Goal: Check status: Check status

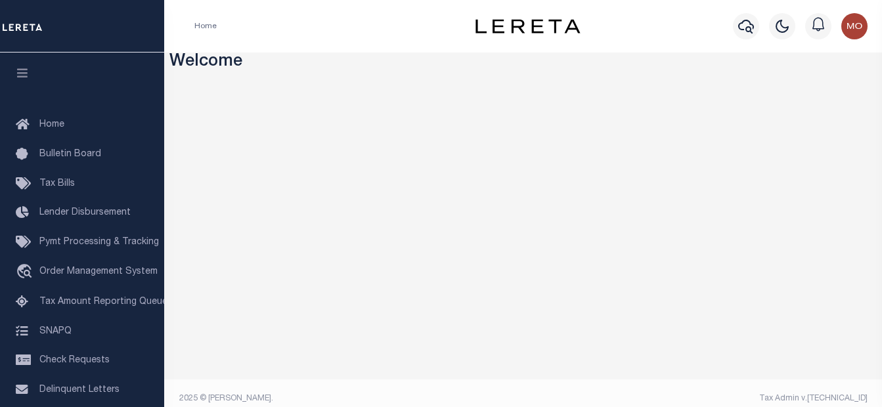
click at [306, 39] on div "Home" at bounding box center [327, 26] width 287 height 28
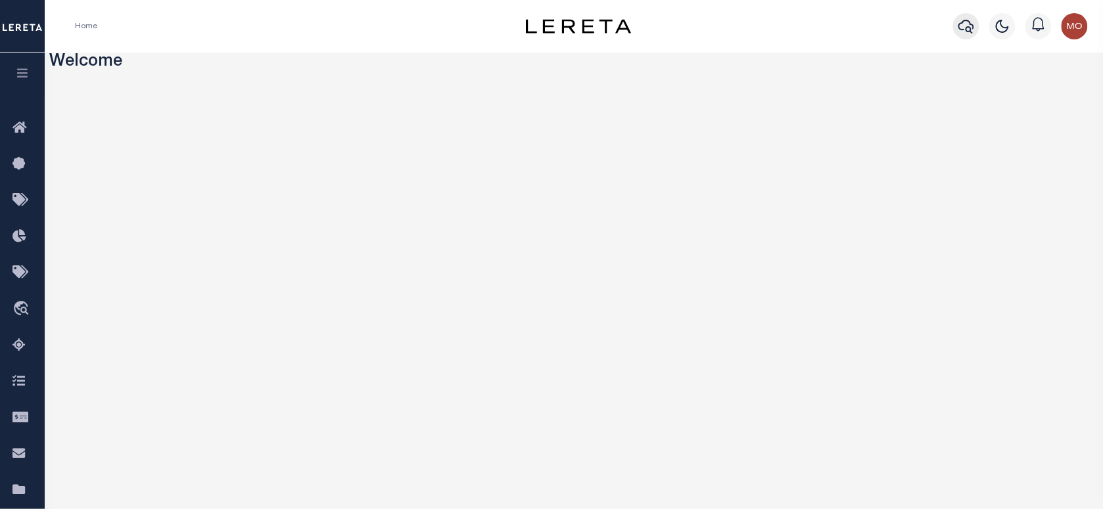
click at [882, 25] on icon "button" at bounding box center [966, 26] width 16 height 16
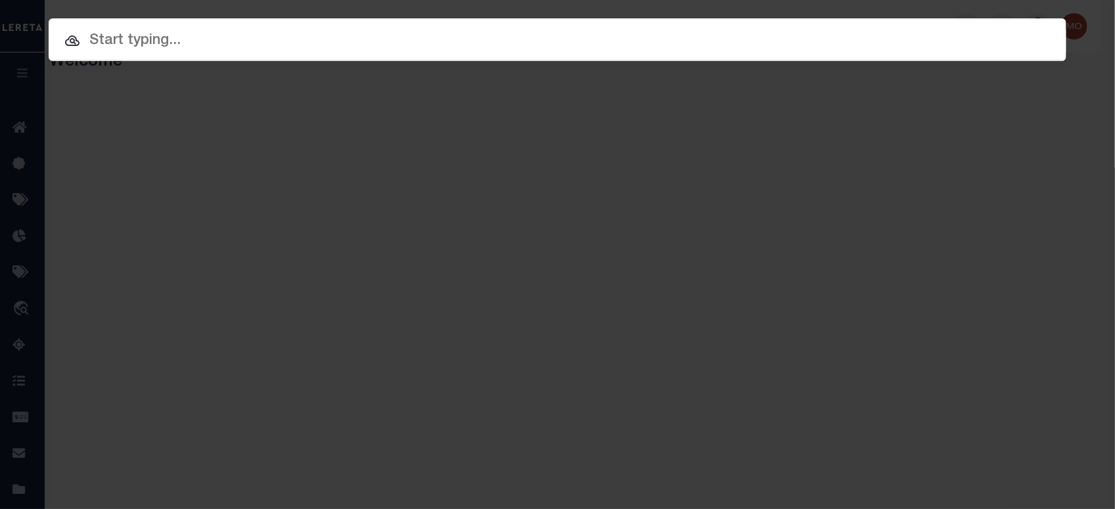
click at [202, 44] on input "text" at bounding box center [558, 41] width 1018 height 23
paste input "10194207"
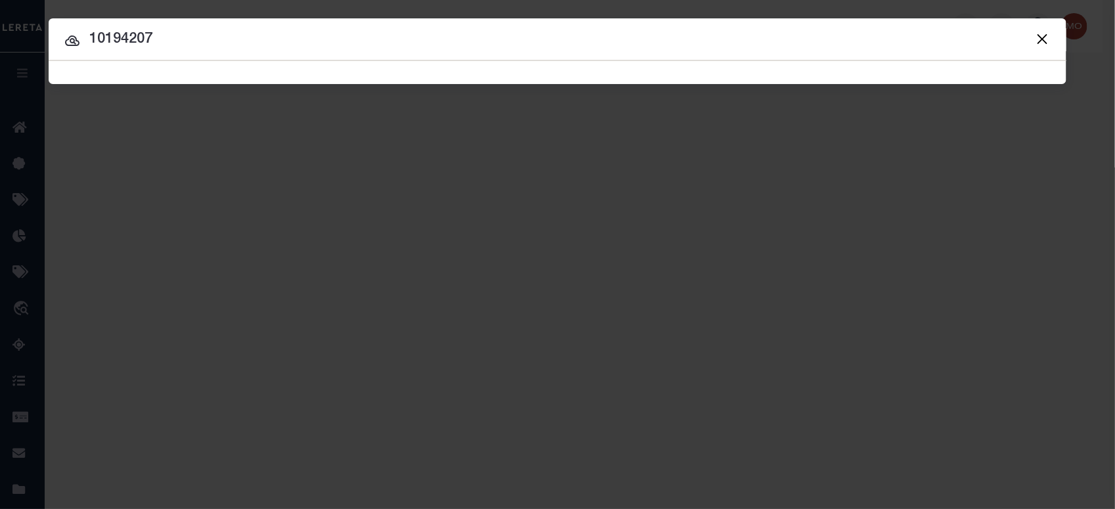
type input "10194207"
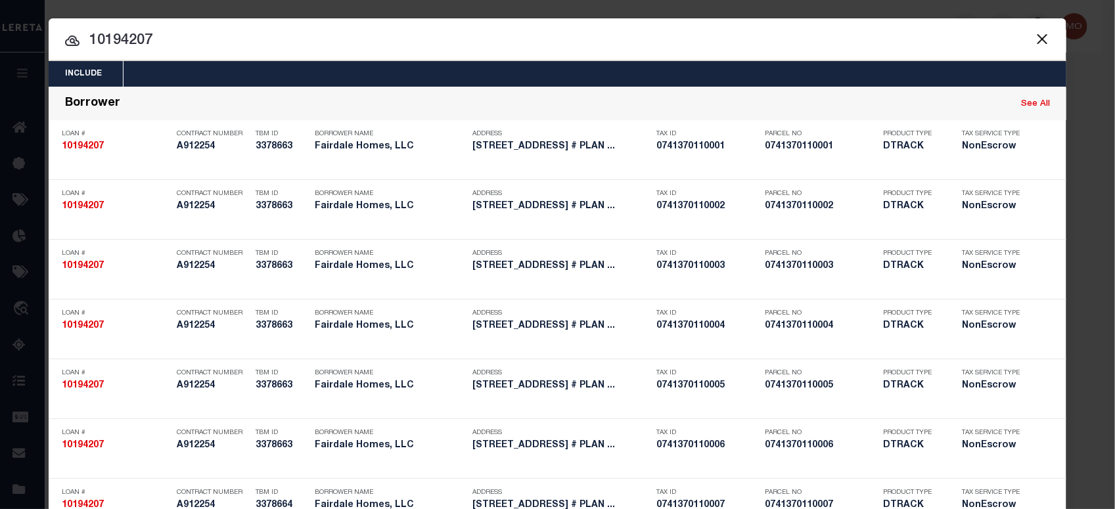
click at [189, 40] on input "10194207" at bounding box center [558, 41] width 1018 height 23
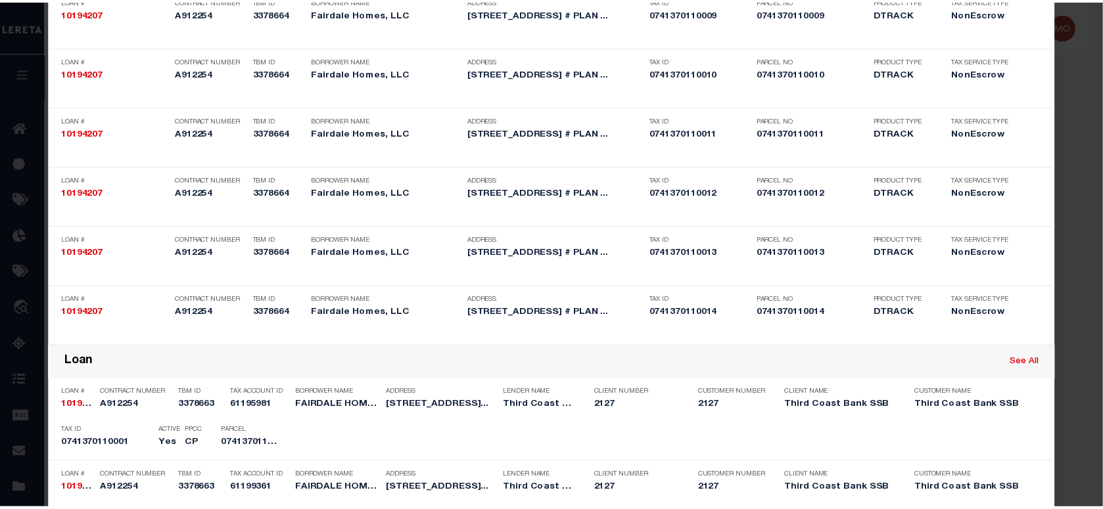
scroll to position [1266, 0]
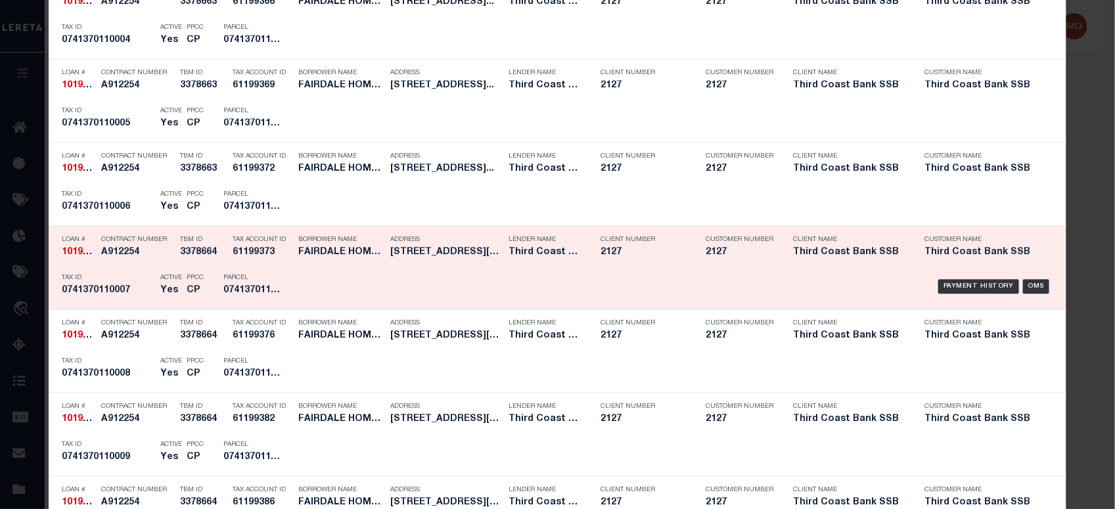
click at [187, 276] on p "PPCC" at bounding box center [195, 278] width 17 height 8
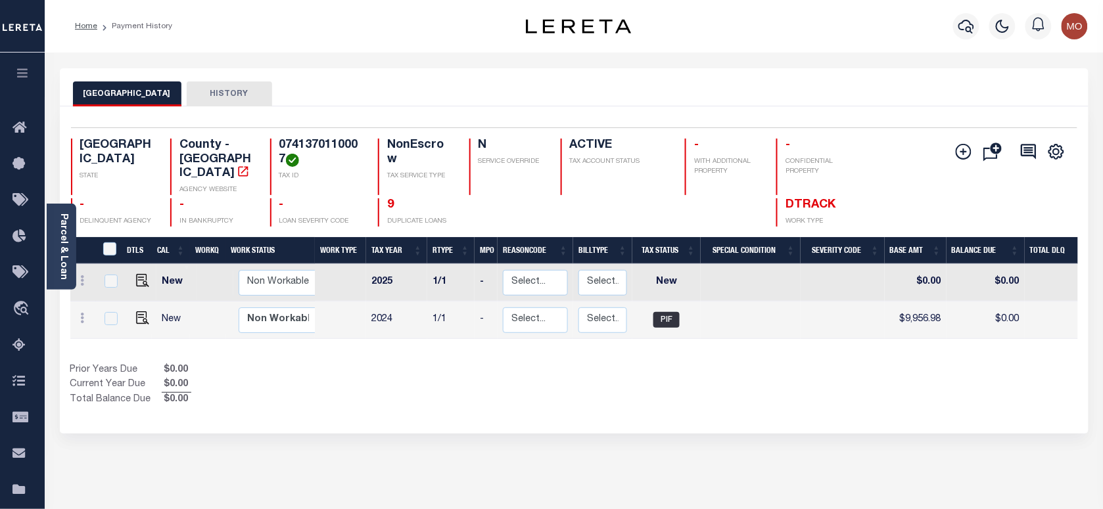
drag, startPoint x: 543, startPoint y: 336, endPoint x: 665, endPoint y: 363, distance: 125.0
click at [665, 363] on div "DTLS CAL WorkQ Work Status Work Type Tax Year RType MPO ReasonCode BillType Tax…" at bounding box center [573, 322] width 1007 height 170
click at [966, 25] on icon "button" at bounding box center [966, 26] width 16 height 16
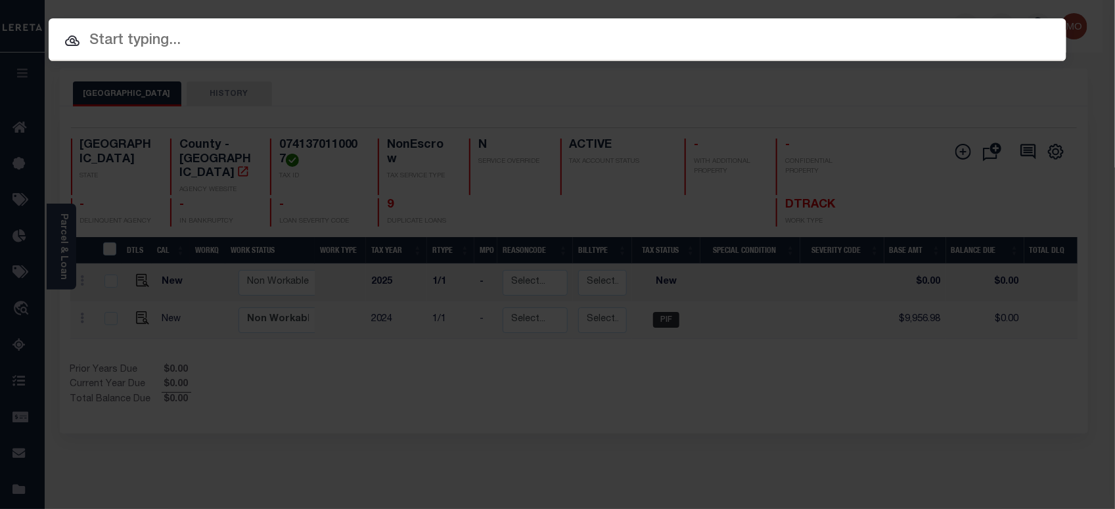
click at [251, 37] on input "text" at bounding box center [558, 41] width 1018 height 23
paste input "10194207"
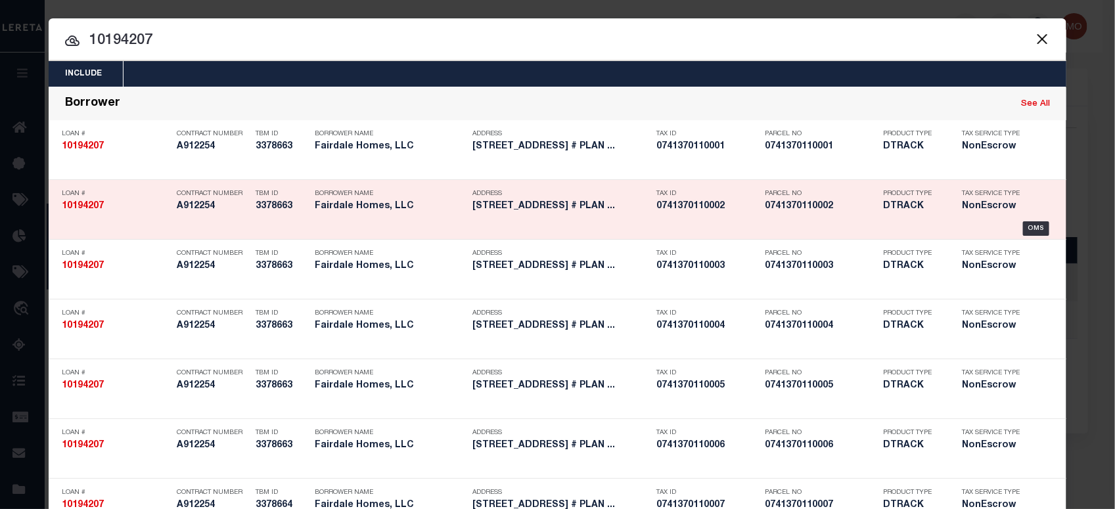
type input "10194207"
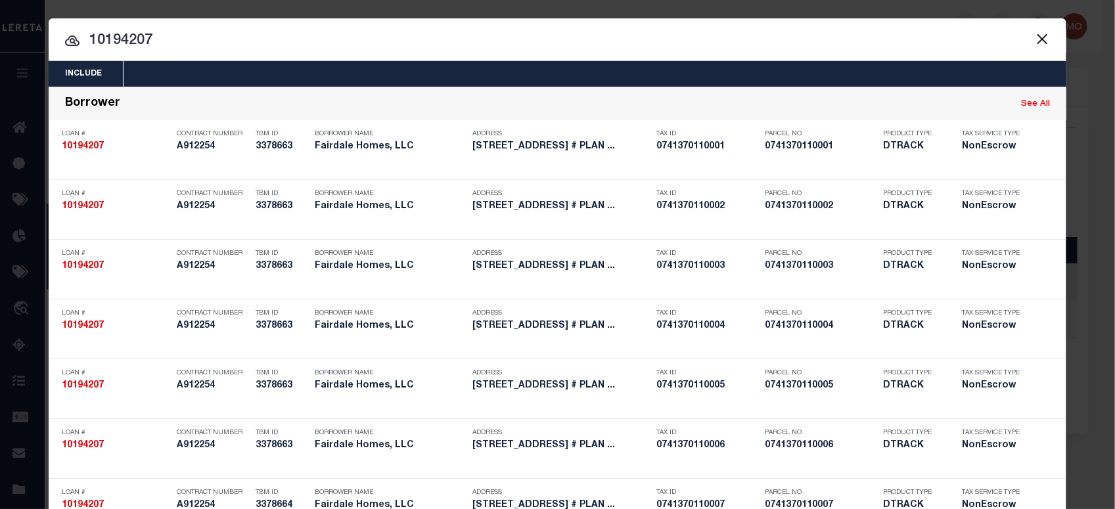
click at [183, 37] on input "10194207" at bounding box center [558, 41] width 1018 height 23
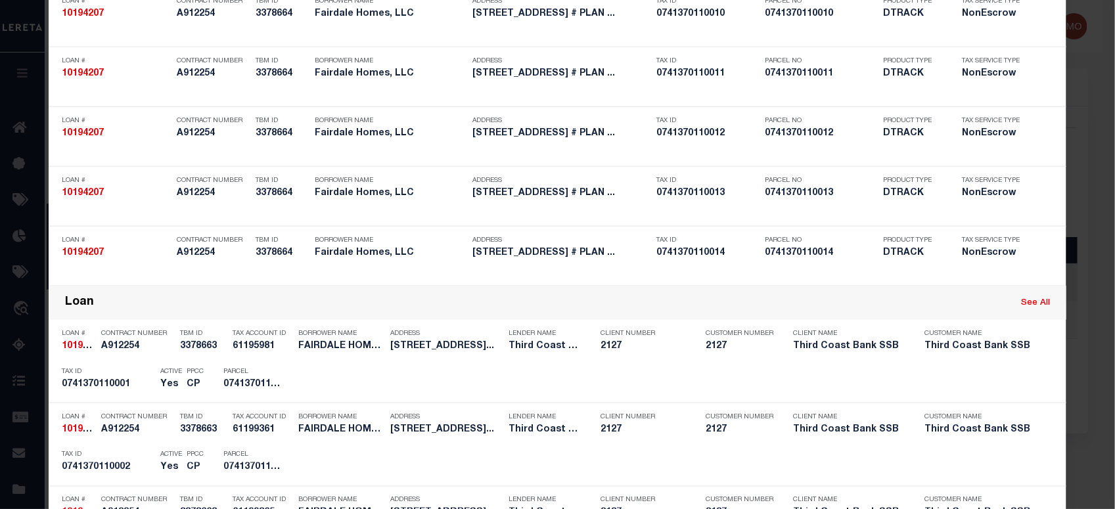
scroll to position [1888, 0]
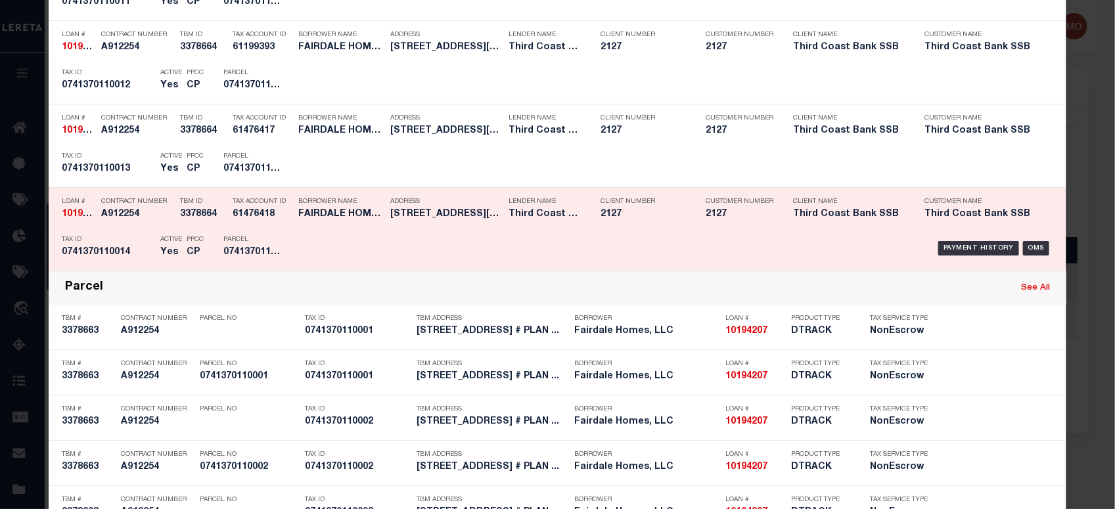
click at [267, 242] on p "Parcel" at bounding box center [252, 240] width 59 height 8
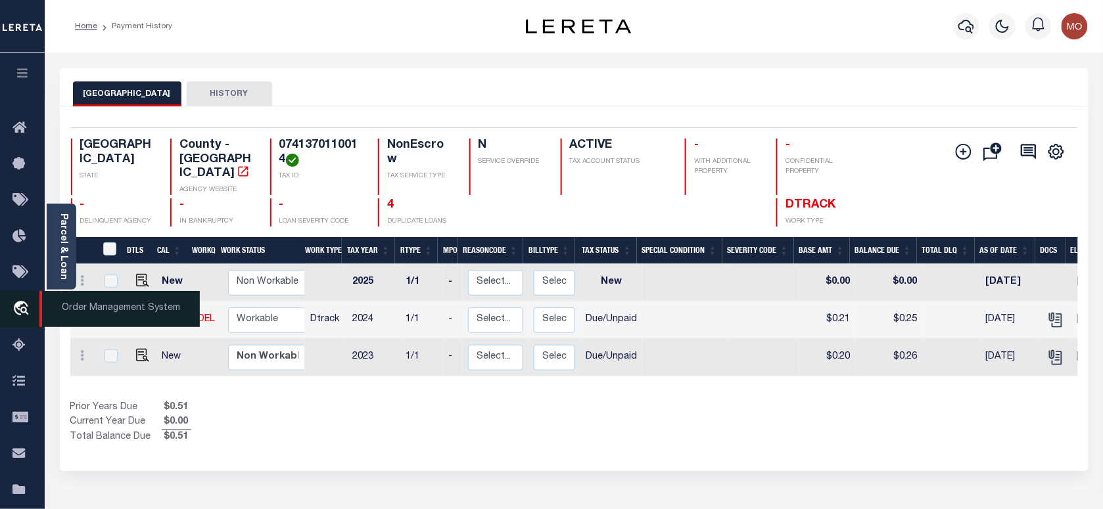
scroll to position [0, 12]
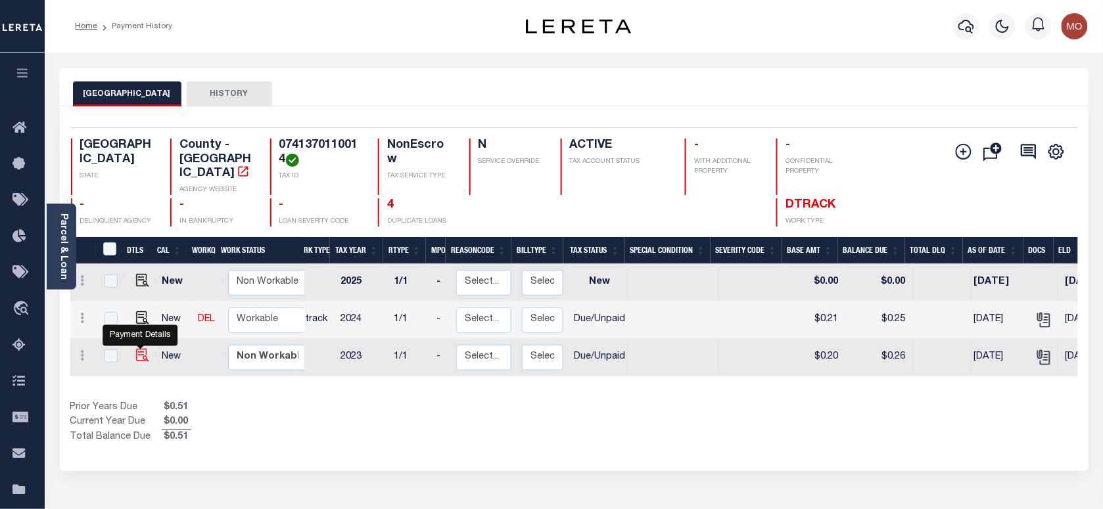
click at [139, 349] on img "" at bounding box center [142, 355] width 13 height 13
checkbox input "true"
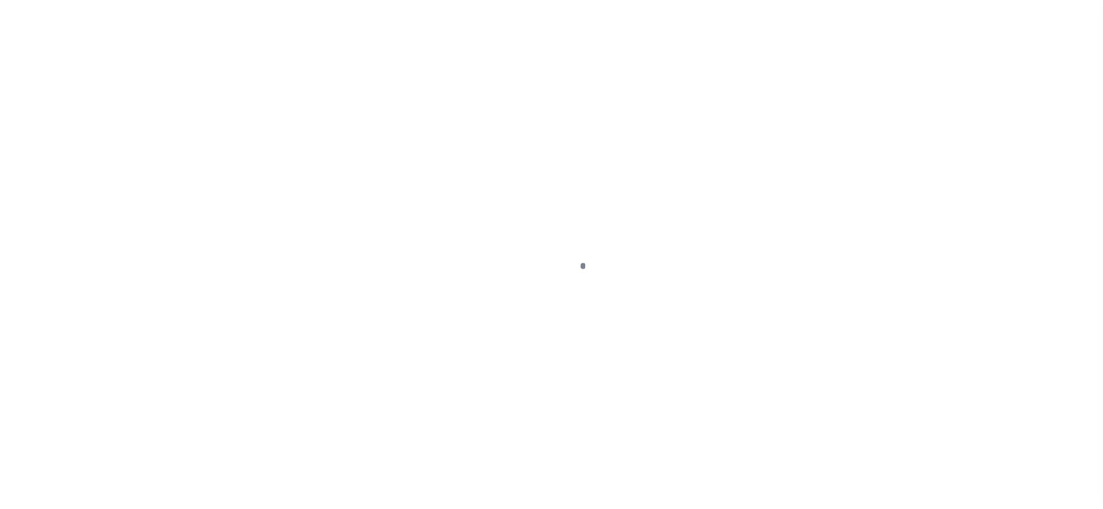
checkbox input "false"
type textarea "This PWOP/ELD date is prior to the Loan Boarded date of 09/24/2024"
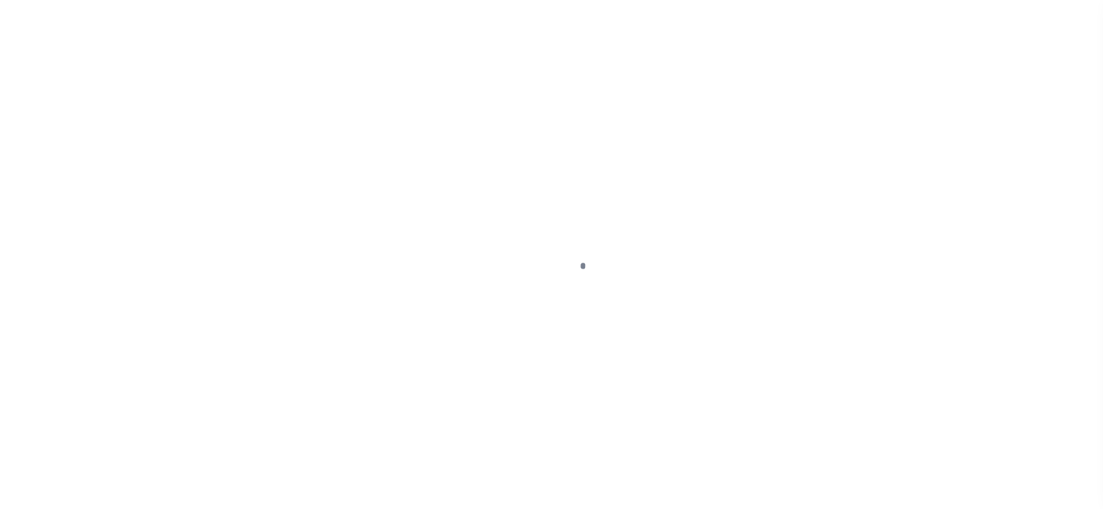
type input "10/31/2025"
type input "[DATE]"
select select "DUE"
type input "$0.2"
type input "$0.06"
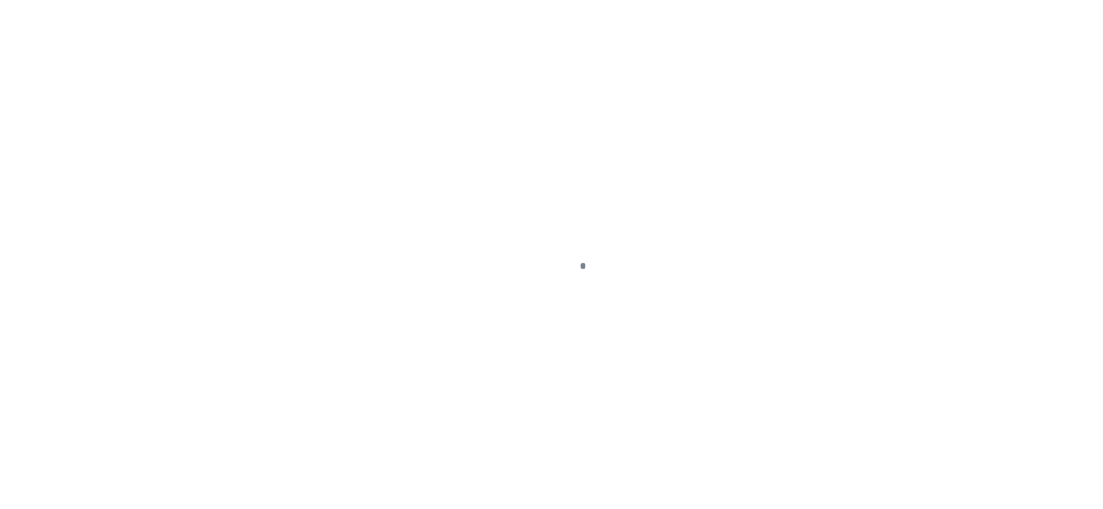
type input "$0.26"
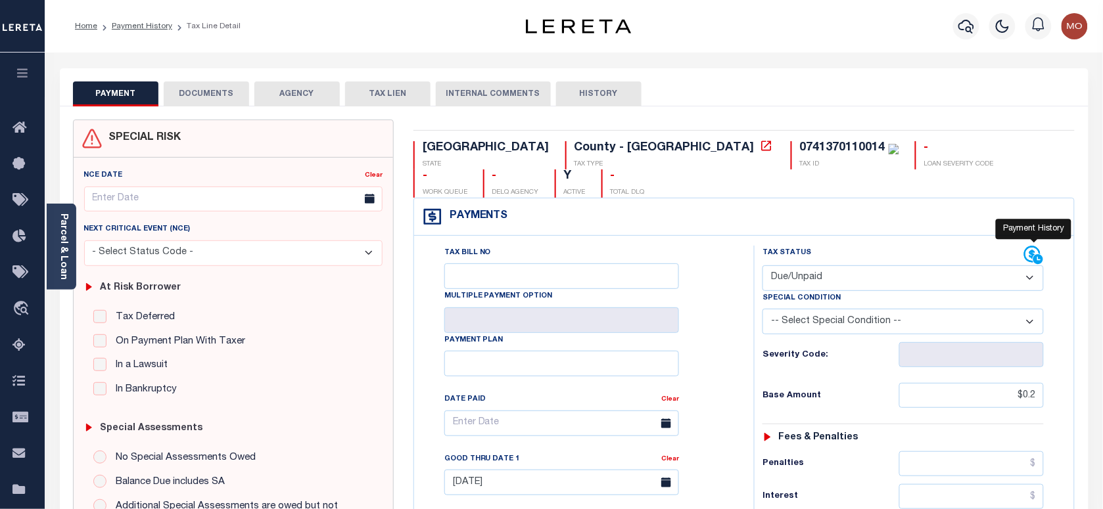
click at [1026, 246] on icon at bounding box center [1032, 254] width 16 height 16
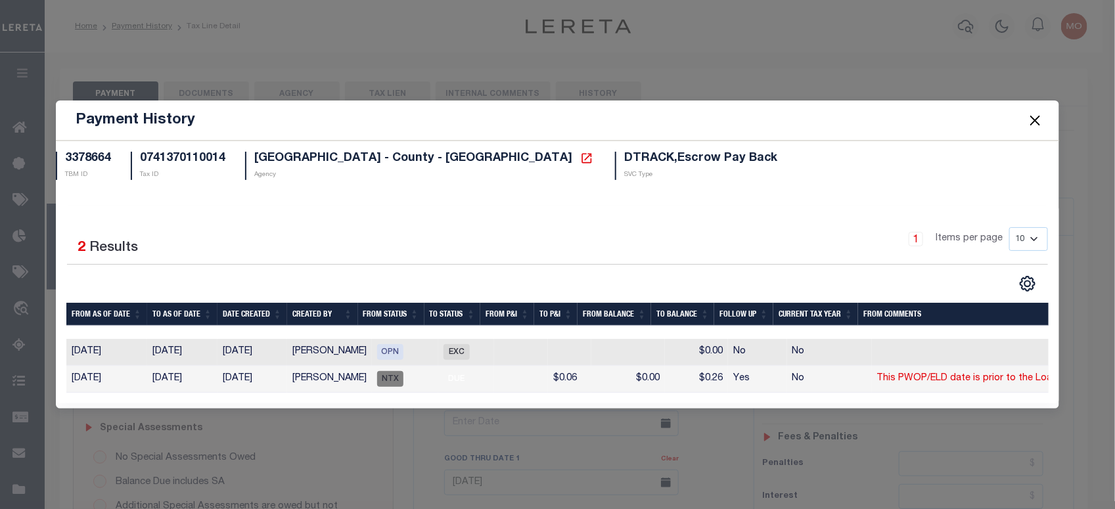
click at [1036, 114] on button "Close" at bounding box center [1034, 120] width 17 height 17
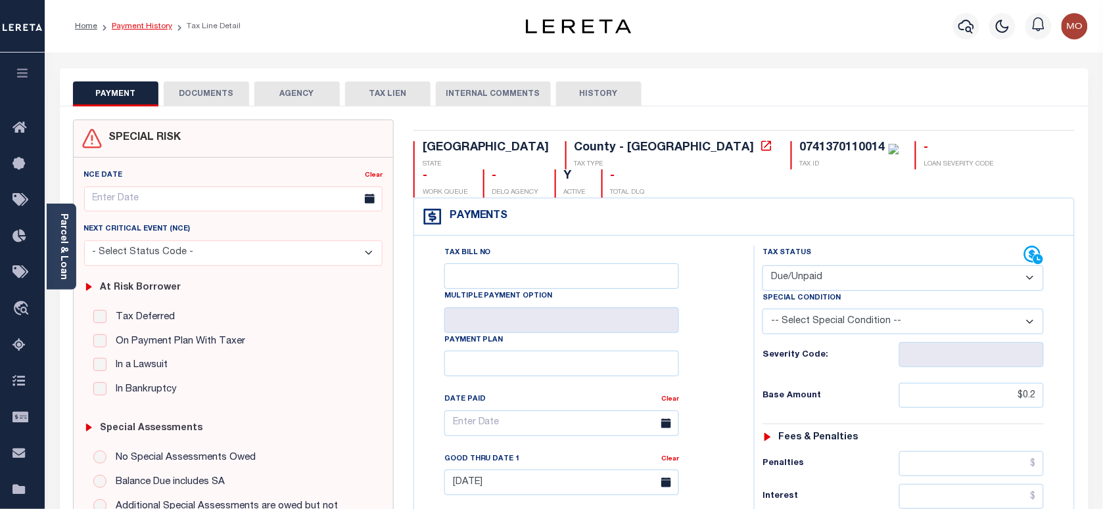
click at [143, 28] on link "Payment History" at bounding box center [142, 26] width 60 height 8
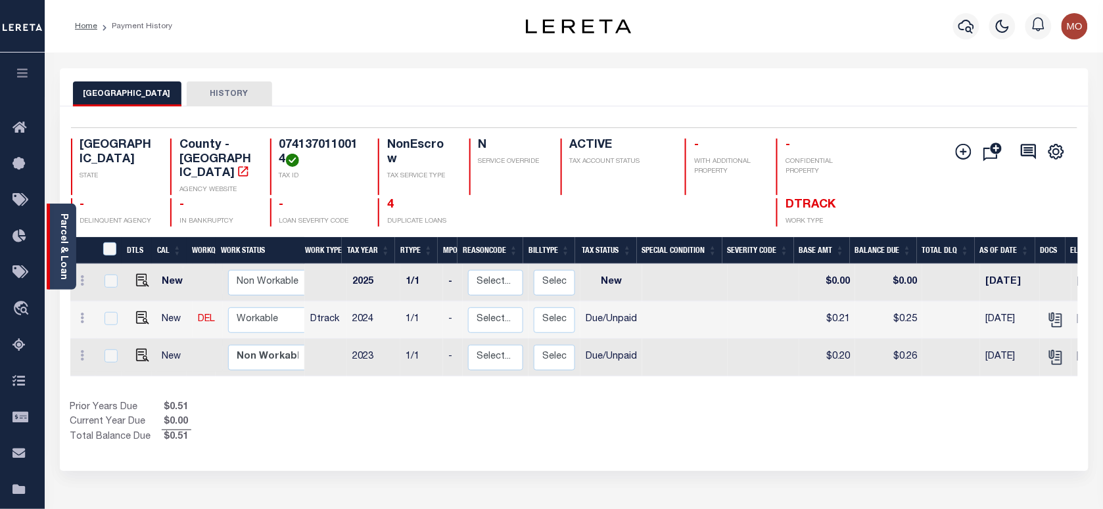
click at [63, 252] on link "Parcel & Loan" at bounding box center [62, 247] width 9 height 66
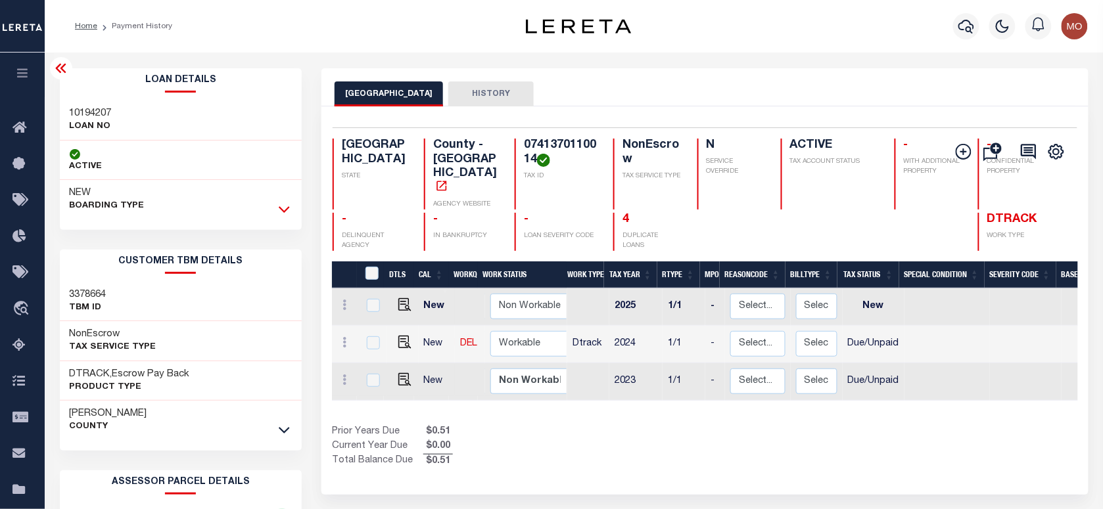
click at [284, 204] on icon at bounding box center [284, 209] width 11 height 14
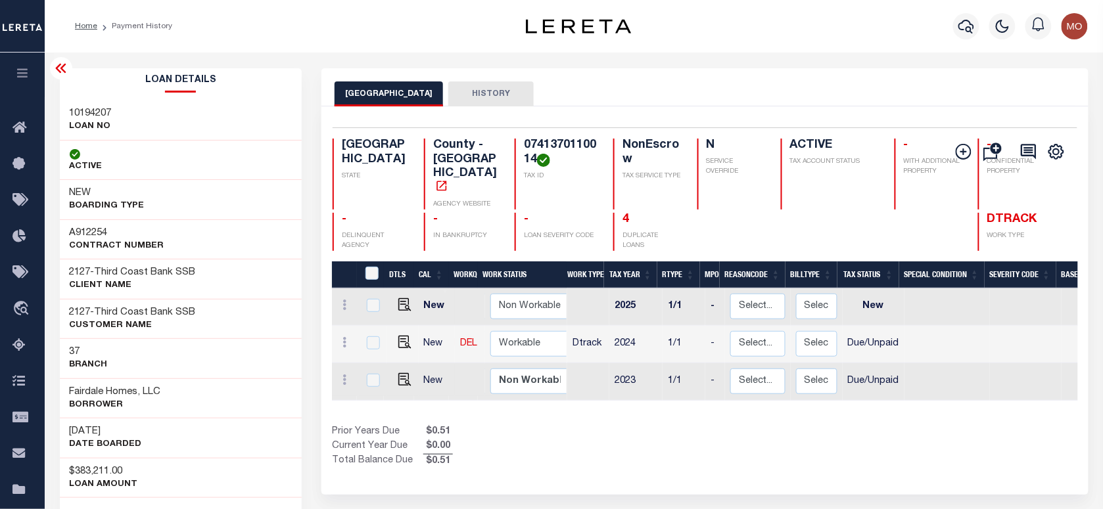
drag, startPoint x: 67, startPoint y: 432, endPoint x: 149, endPoint y: 432, distance: 82.1
click at [149, 432] on div "09/25/2024 DATE BOARDED" at bounding box center [181, 438] width 242 height 40
click at [614, 467] on div "Selected 3 Results 1 Items per page 25 50 100 TX STATE TAX ID N" at bounding box center [704, 300] width 766 height 388
drag, startPoint x: 70, startPoint y: 431, endPoint x: 135, endPoint y: 429, distance: 65.7
click at [135, 429] on h3 "09/25/2024" at bounding box center [106, 431] width 72 height 13
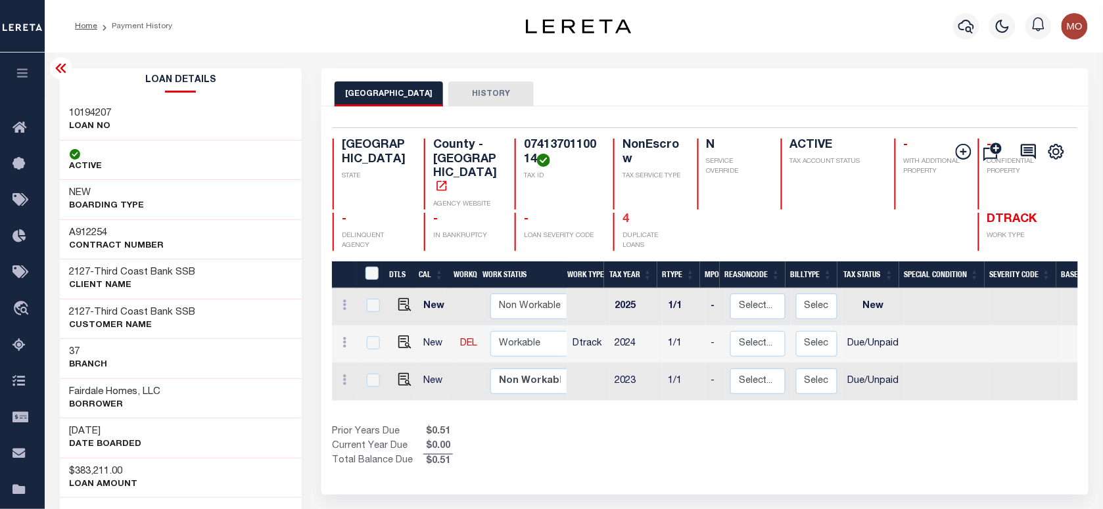
click at [622, 214] on link "4" at bounding box center [625, 220] width 7 height 12
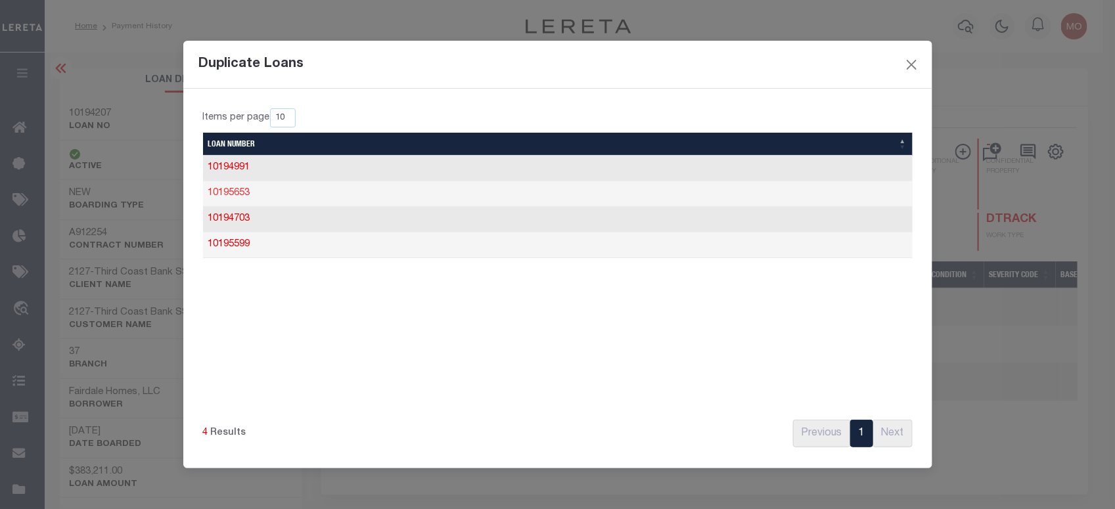
click at [240, 194] on link "10195653" at bounding box center [229, 193] width 42 height 9
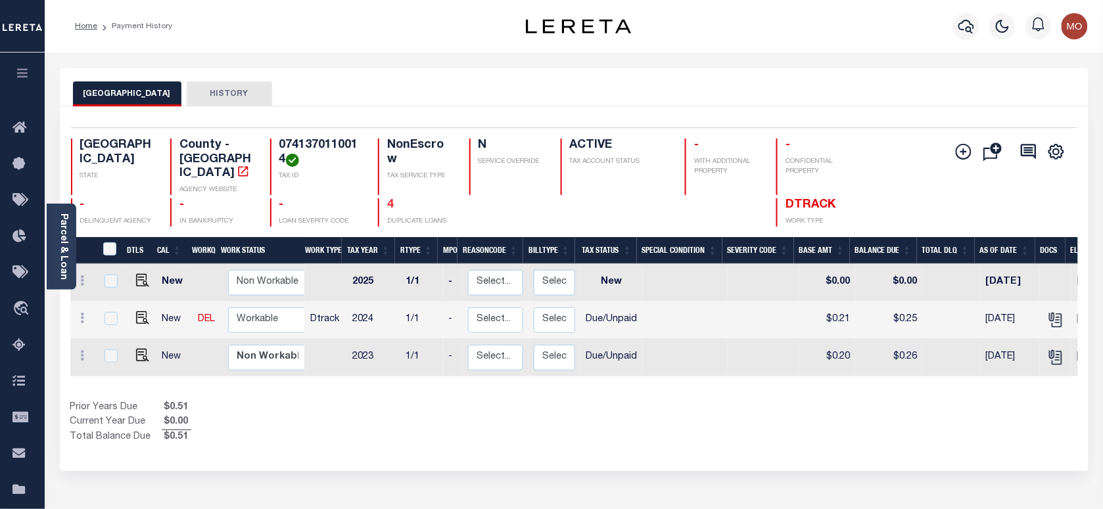
click at [388, 199] on link "4" at bounding box center [390, 205] width 7 height 12
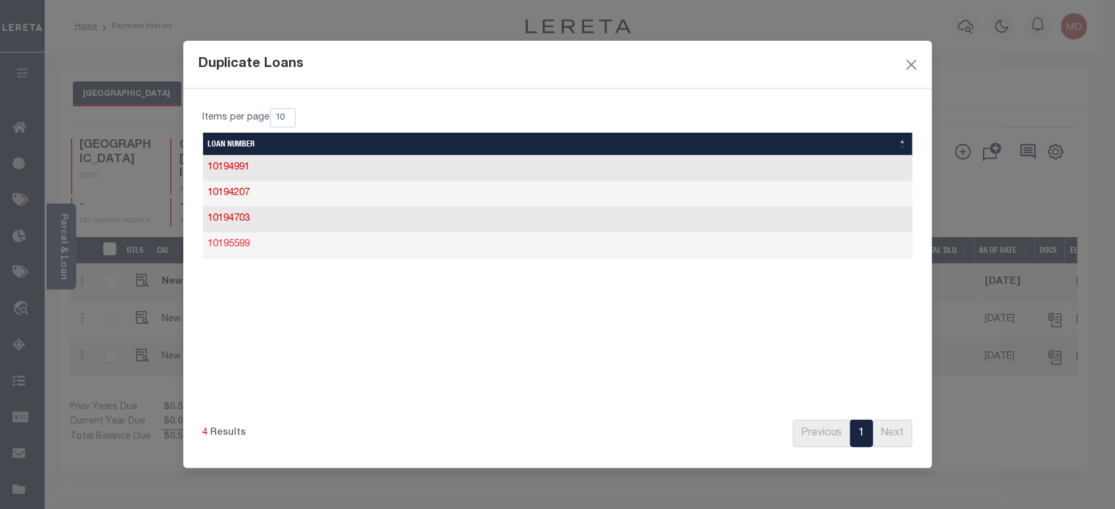
click at [243, 244] on link "10195599" at bounding box center [229, 244] width 42 height 9
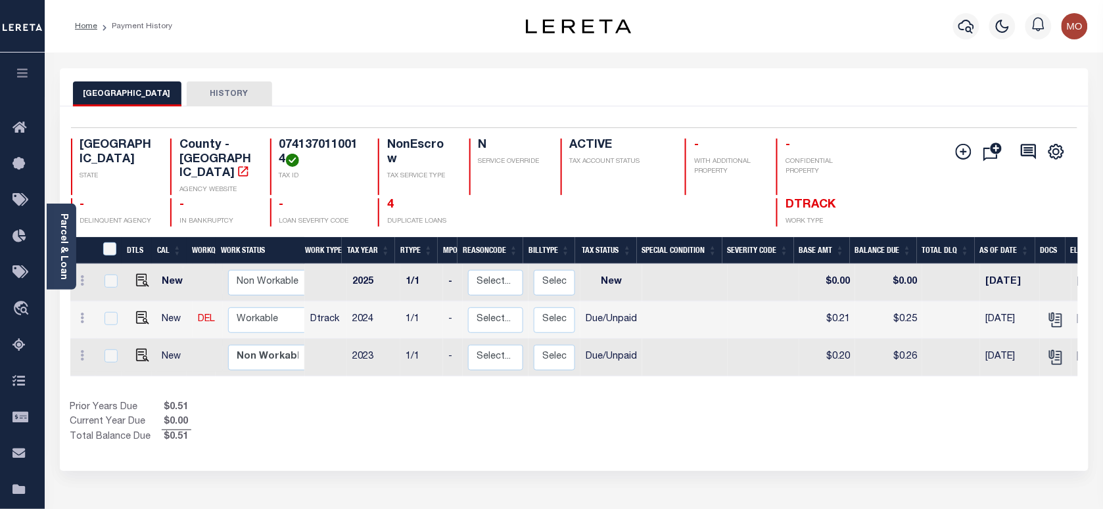
click at [626, 81] on div "HARRIS COUNTY HISTORY" at bounding box center [574, 93] width 1002 height 24
click at [391, 199] on link "4" at bounding box center [390, 205] width 7 height 12
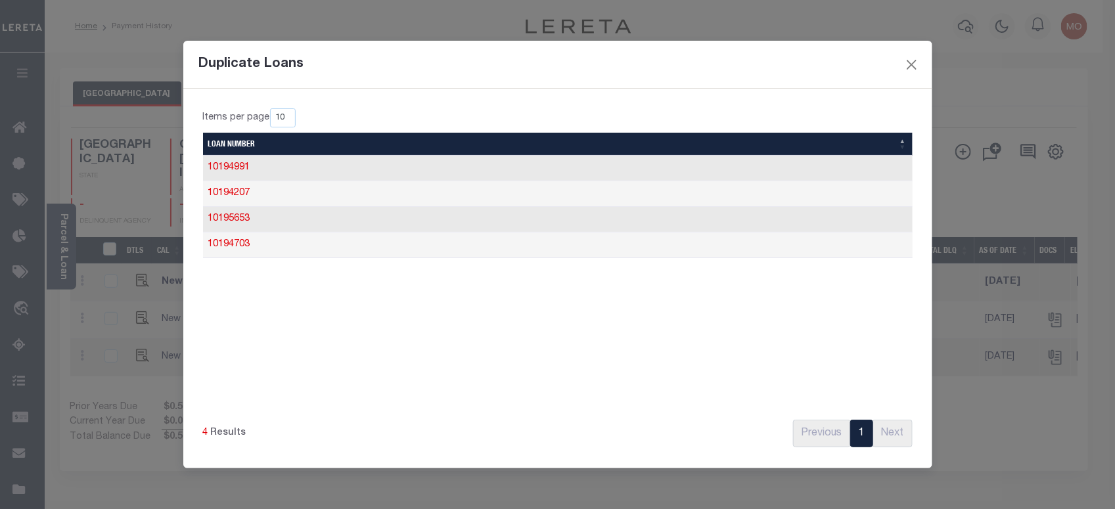
drag, startPoint x: 240, startPoint y: 248, endPoint x: 273, endPoint y: 266, distance: 37.7
click at [240, 249] on link "10194703" at bounding box center [229, 244] width 42 height 9
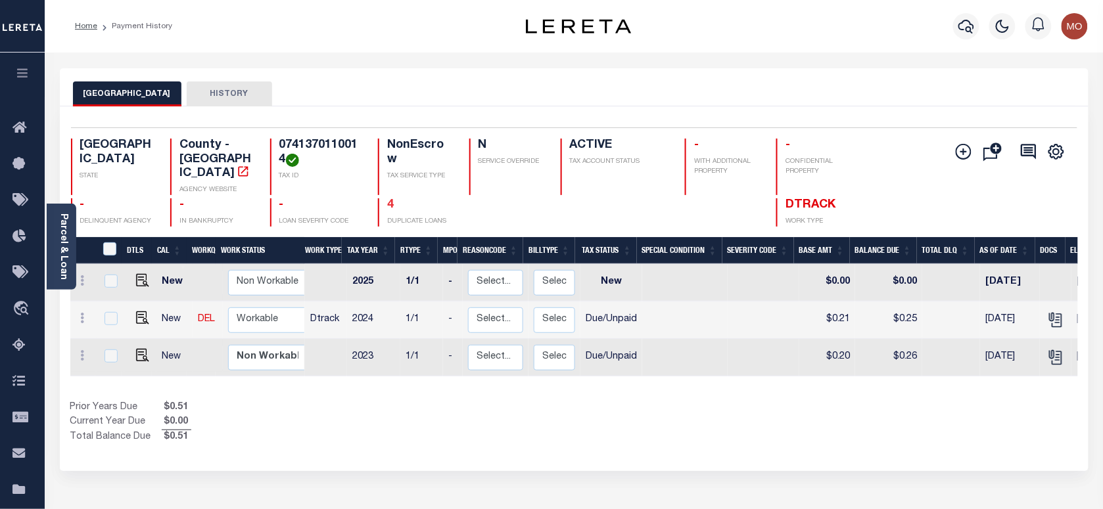
click at [387, 199] on link "4" at bounding box center [390, 205] width 7 height 12
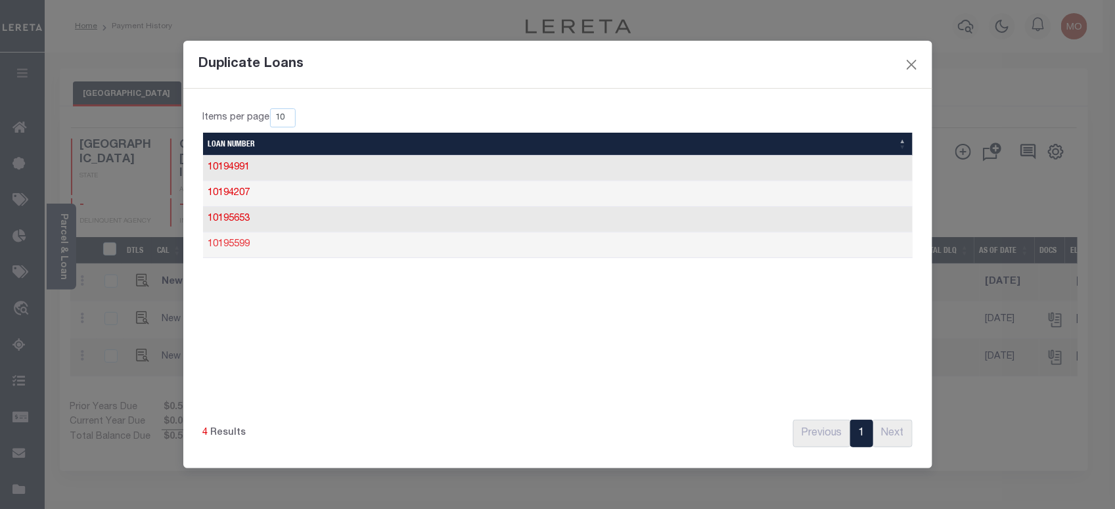
click at [244, 246] on link "10195599" at bounding box center [229, 244] width 42 height 9
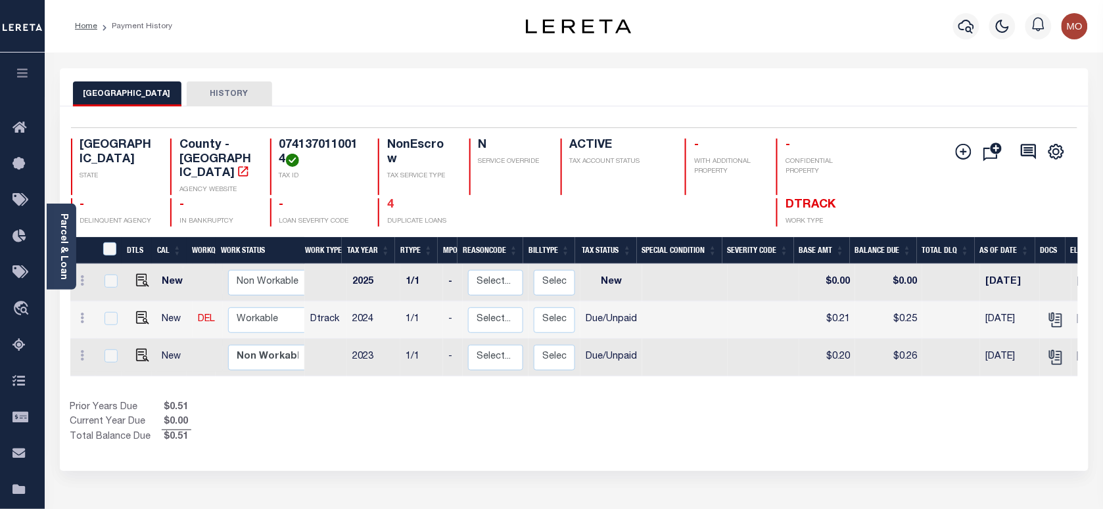
click at [388, 199] on link "4" at bounding box center [390, 205] width 7 height 12
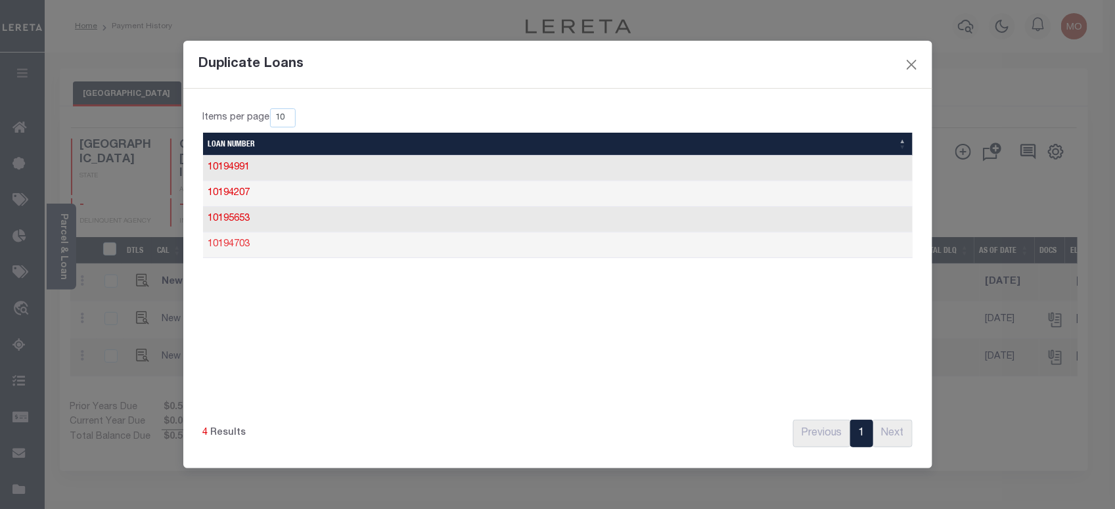
click at [248, 245] on link "10194703" at bounding box center [229, 244] width 42 height 9
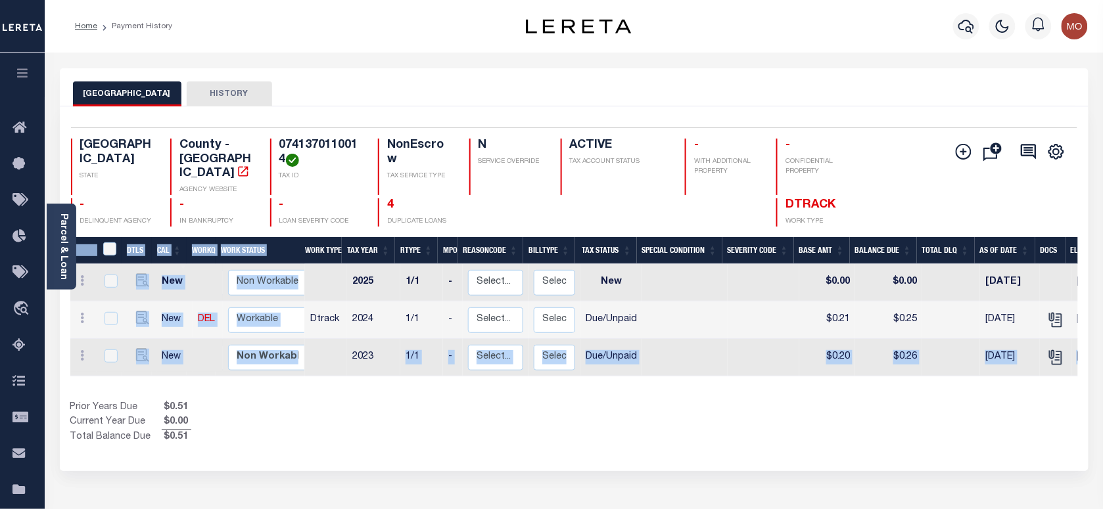
drag, startPoint x: 373, startPoint y: 363, endPoint x: 576, endPoint y: 378, distance: 204.2
click at [576, 378] on div "DTLS CAL WorkQ Work Status Work Type Tax Year RType MPO ReasonCode BillType Tax…" at bounding box center [573, 341] width 1007 height 208
drag, startPoint x: 576, startPoint y: 378, endPoint x: 562, endPoint y: 394, distance: 21.9
click at [562, 401] on div "Prior Years Due $0.51 Current Year Due $0.00 Total Balance Due $0.51" at bounding box center [322, 423] width 504 height 44
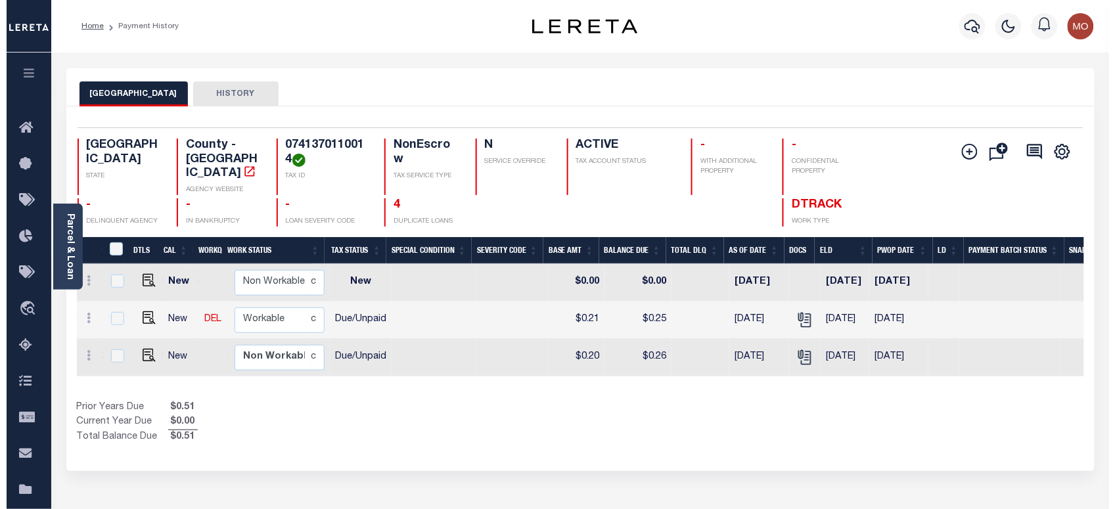
scroll to position [0, 276]
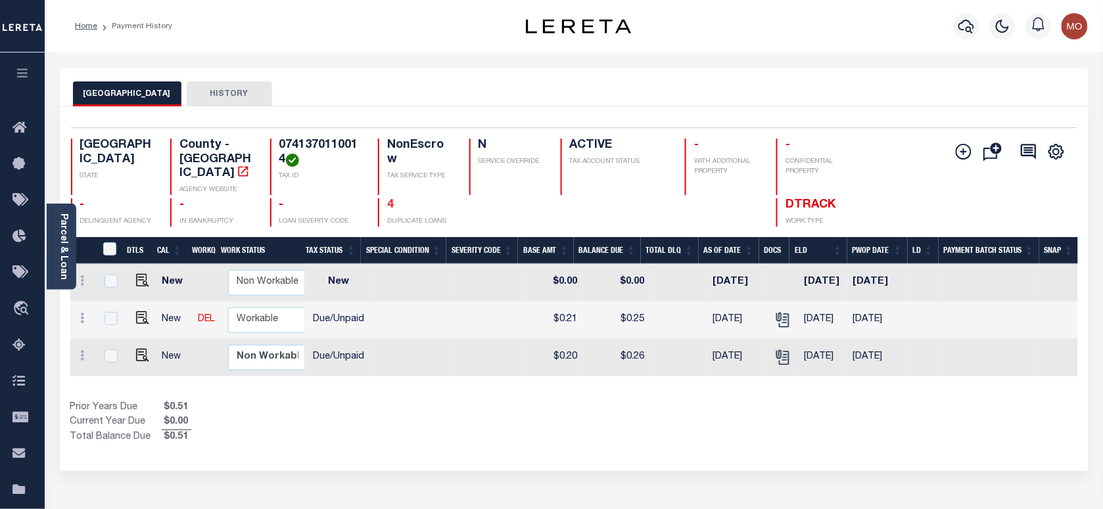
click at [388, 199] on link "4" at bounding box center [390, 205] width 7 height 12
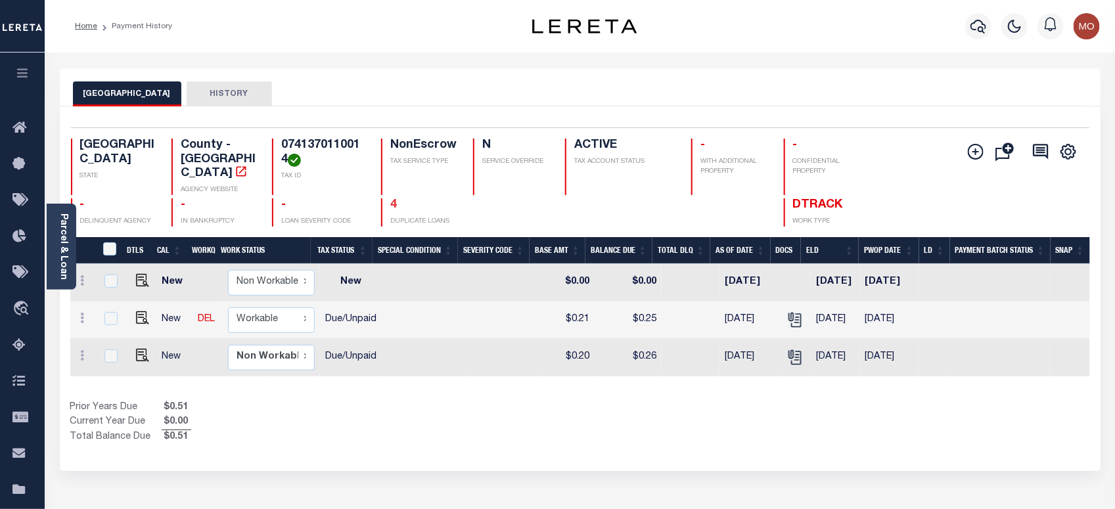
scroll to position [0, 263]
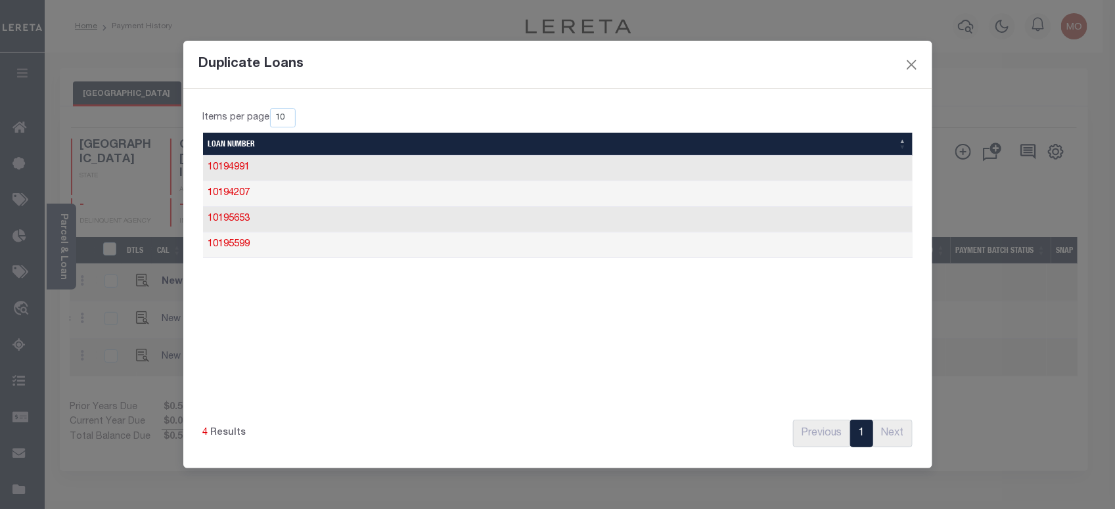
drag, startPoint x: 223, startPoint y: 245, endPoint x: 239, endPoint y: 258, distance: 20.0
click at [223, 245] on link "10195599" at bounding box center [229, 244] width 42 height 9
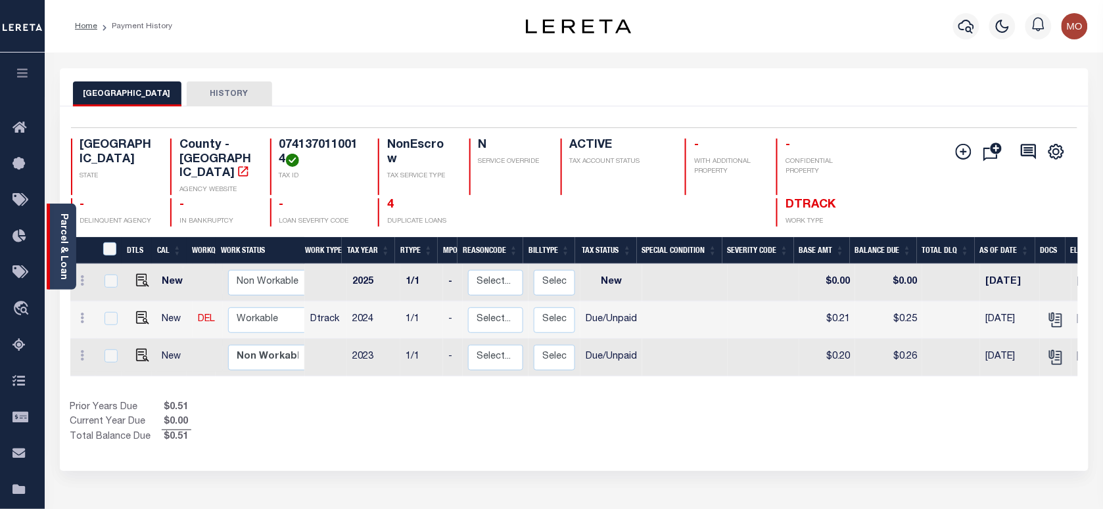
click at [64, 260] on link "Parcel & Loan" at bounding box center [62, 247] width 9 height 66
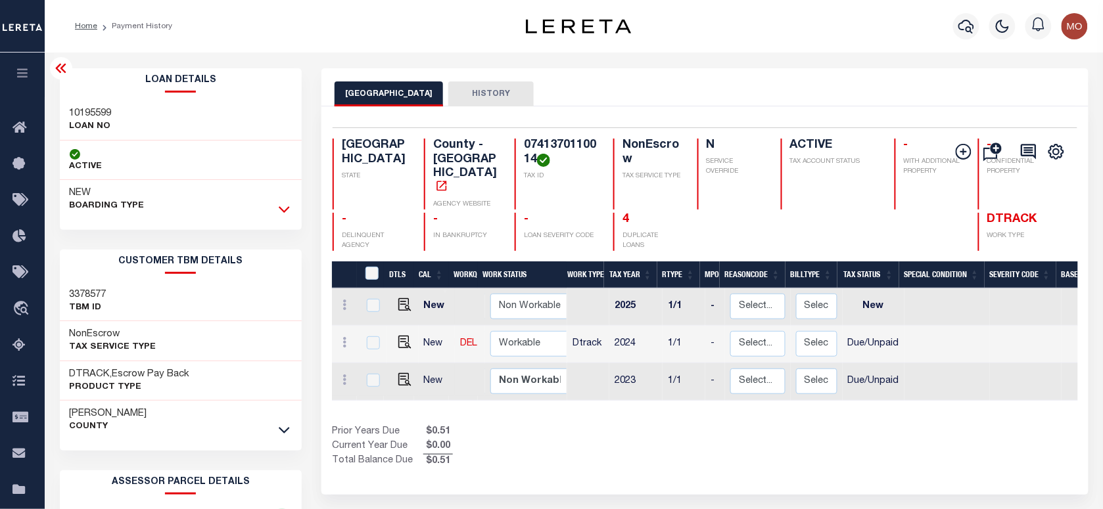
click at [279, 212] on icon at bounding box center [284, 209] width 11 height 14
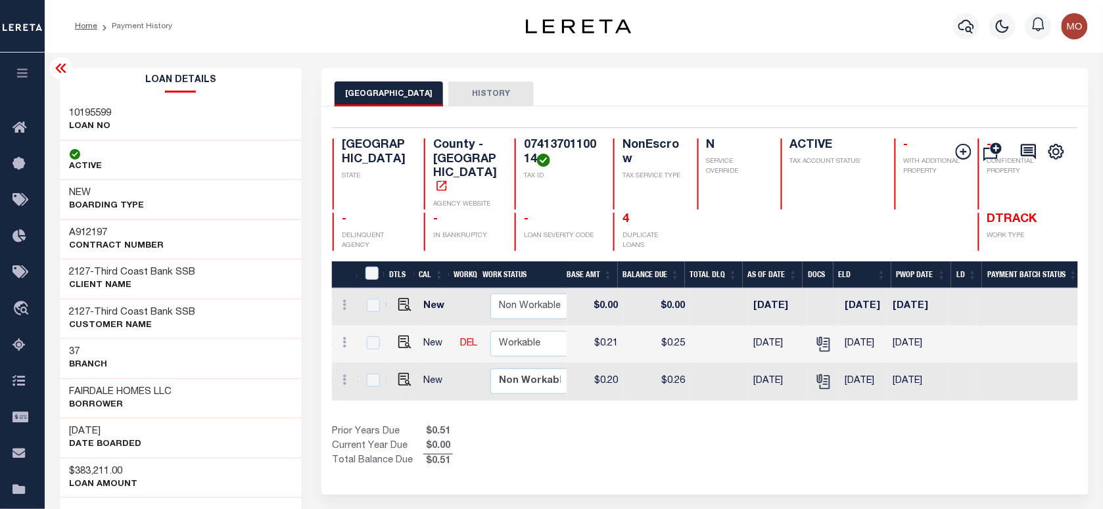
scroll to position [0, 538]
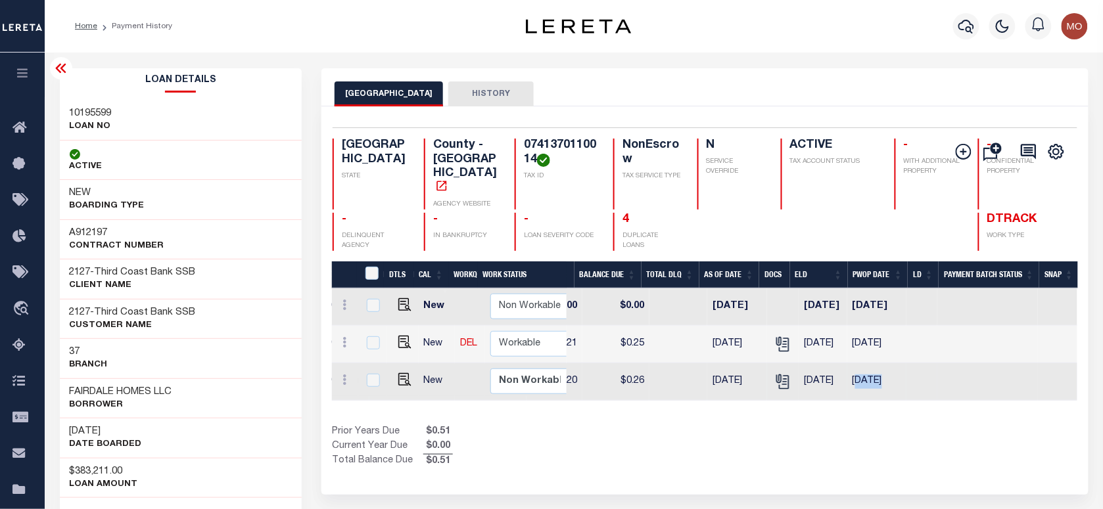
drag, startPoint x: 856, startPoint y: 359, endPoint x: 922, endPoint y: 375, distance: 68.2
click at [922, 375] on tr "New Non Workable Workable 2023 1/1 - Select... Payment Reversal Taxable Value C…" at bounding box center [437, 381] width 1280 height 37
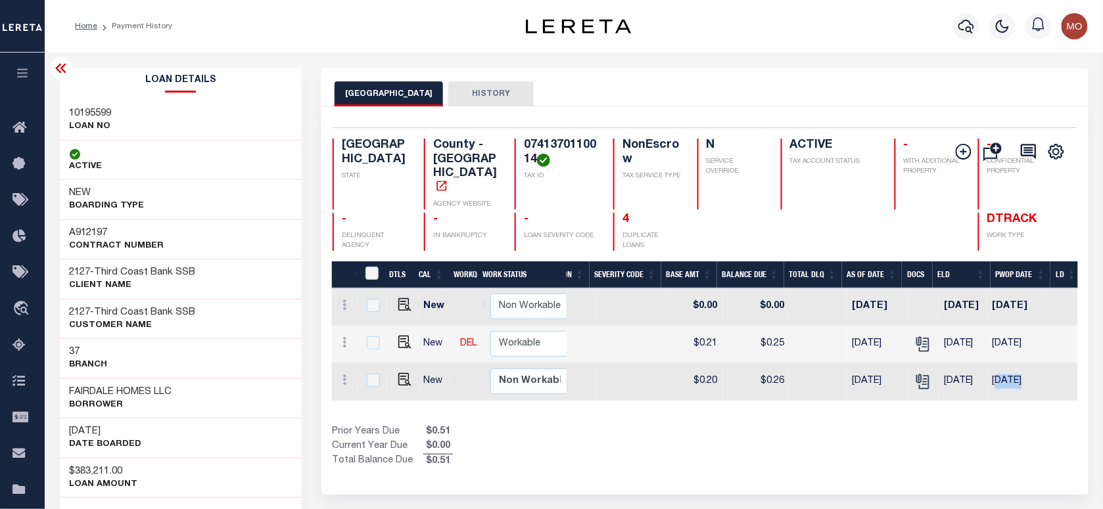
scroll to position [0, 0]
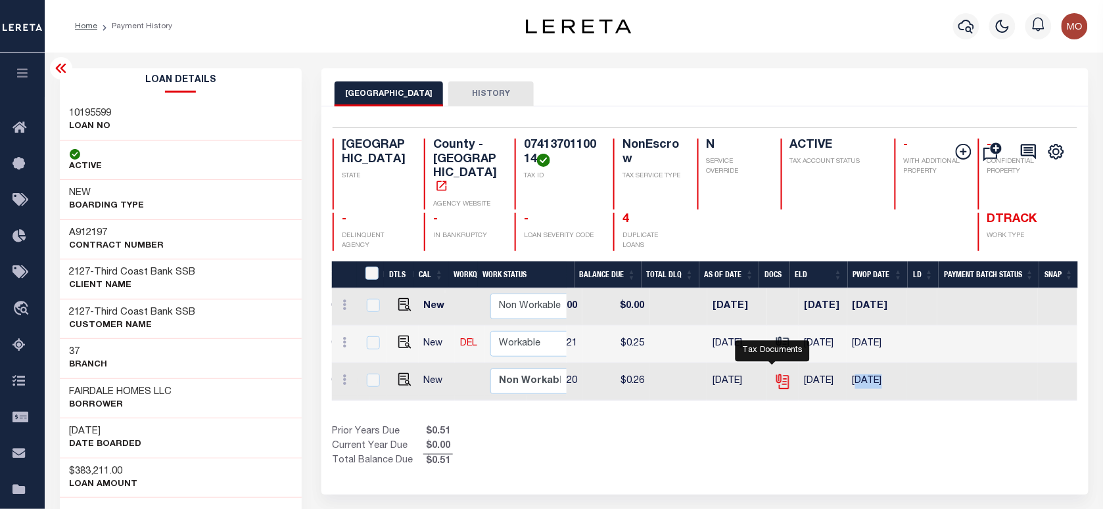
click at [774, 373] on icon "" at bounding box center [782, 381] width 17 height 17
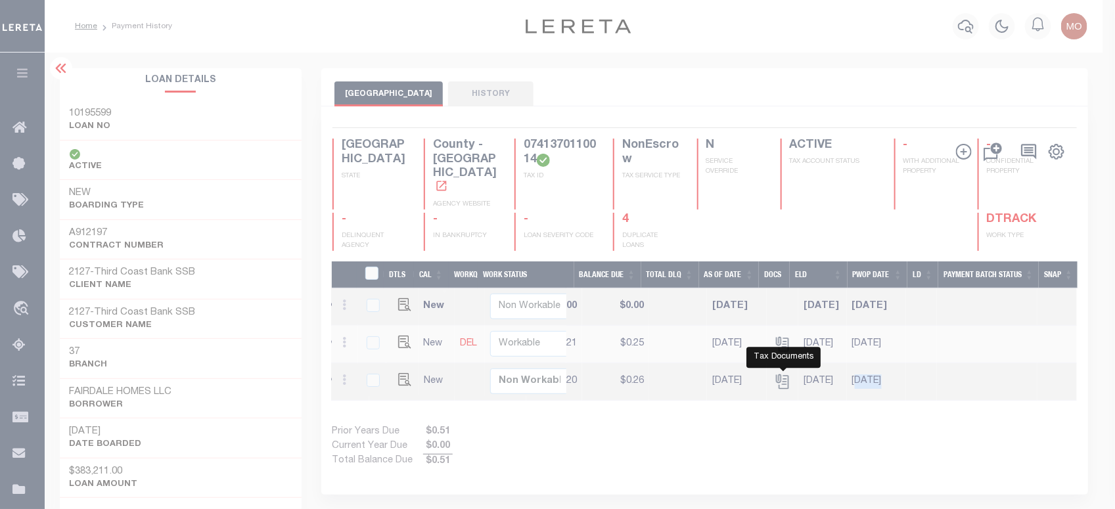
scroll to position [0, 529]
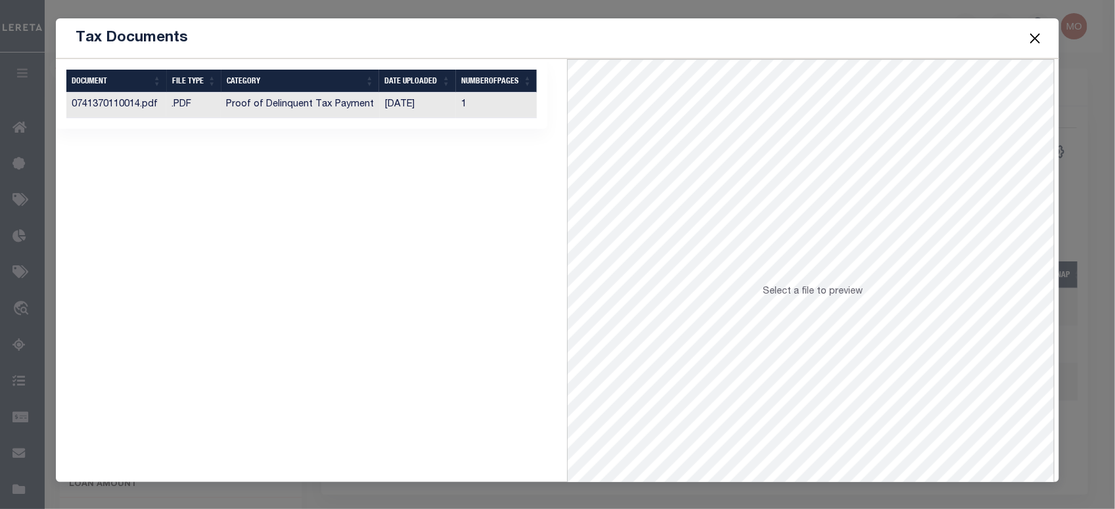
click at [1038, 37] on button "Close" at bounding box center [1034, 38] width 17 height 17
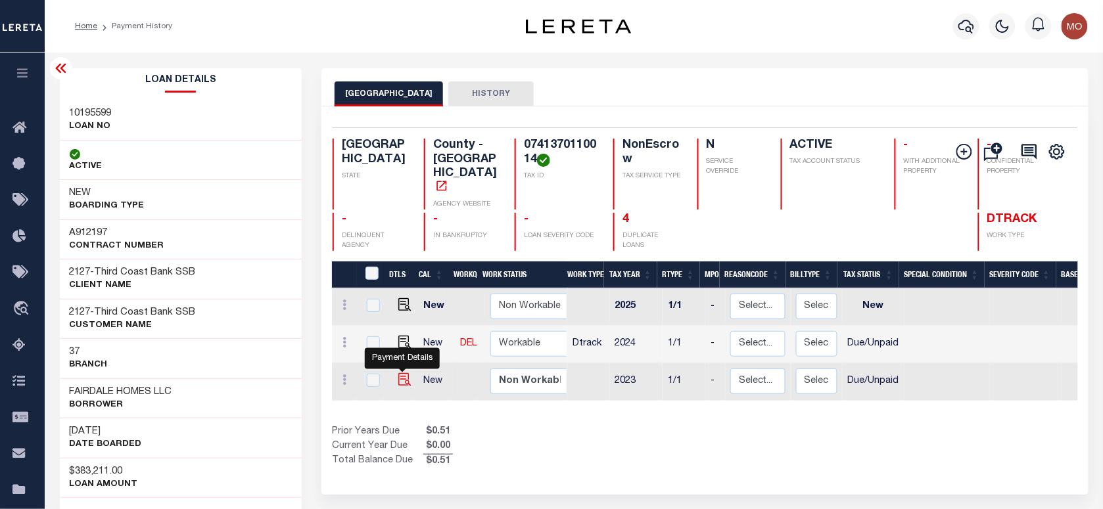
click at [401, 373] on img "" at bounding box center [404, 379] width 13 height 13
checkbox input "true"
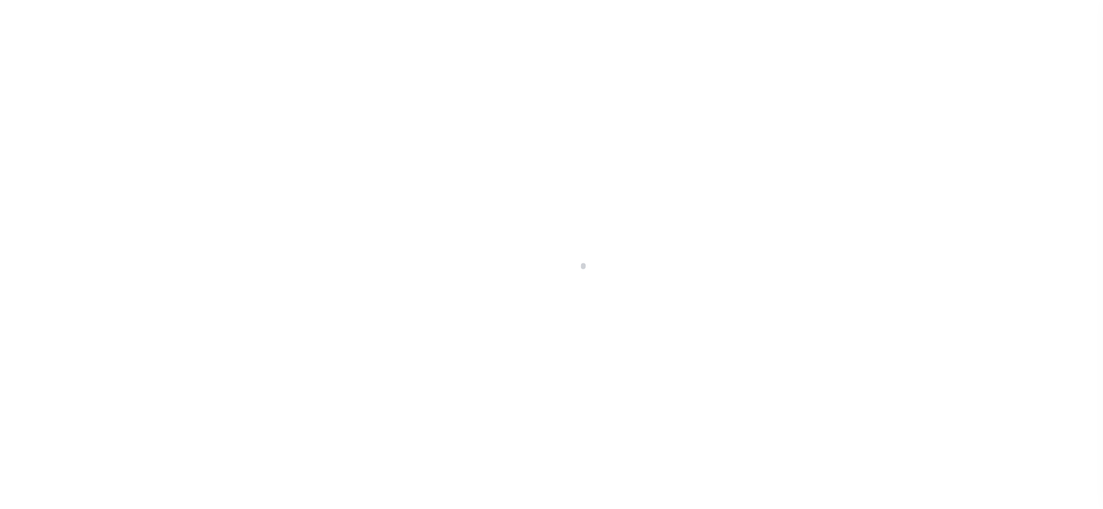
checkbox input "false"
type textarea "This PWOP/ELD date is prior to the Loan Boarded date of 09/24/2024"
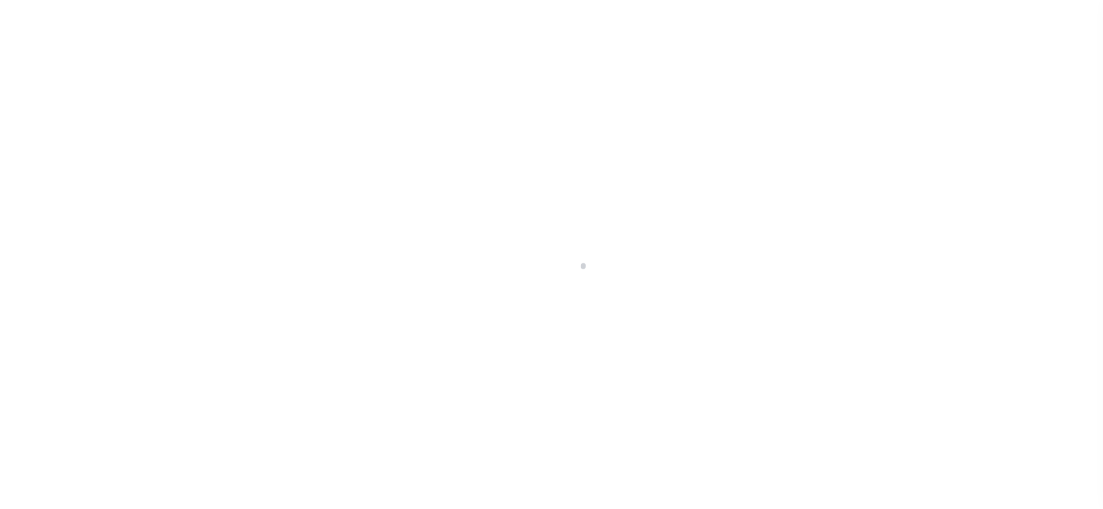
type input "10/31/2025"
type input "[DATE]"
select select "DUE"
type input "$0.2"
type input "$0.06"
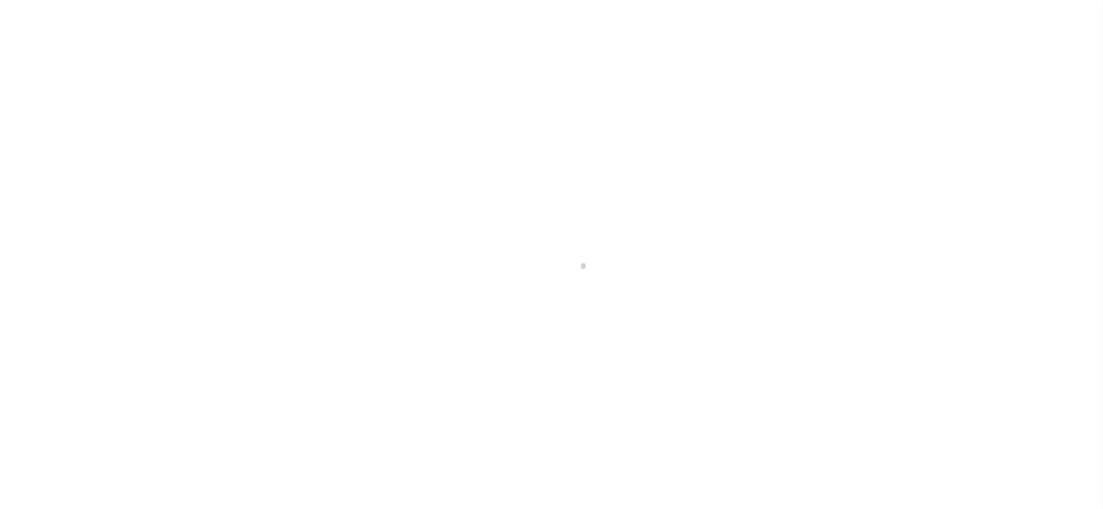
type input "$0.26"
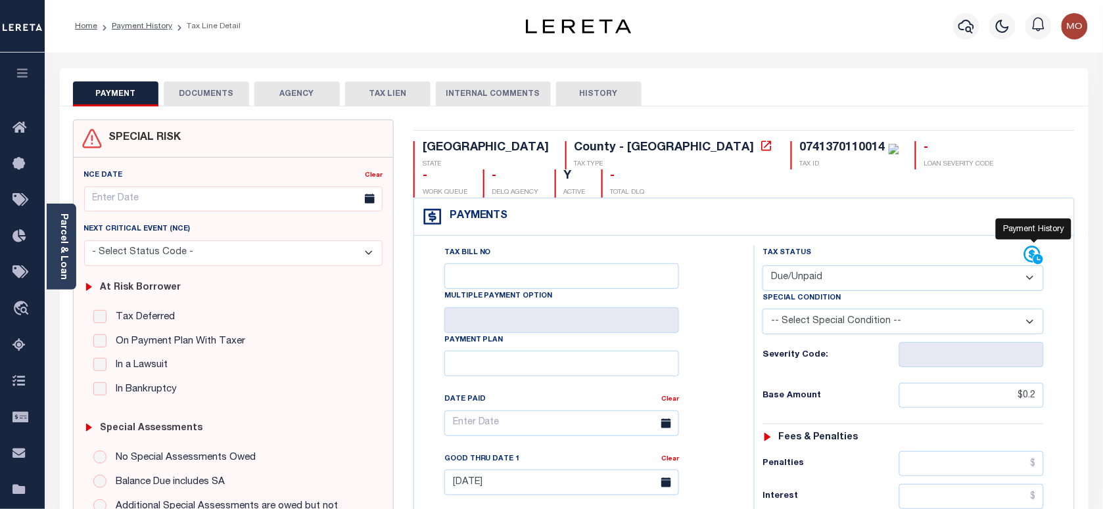
click at [1026, 246] on icon at bounding box center [1034, 256] width 20 height 20
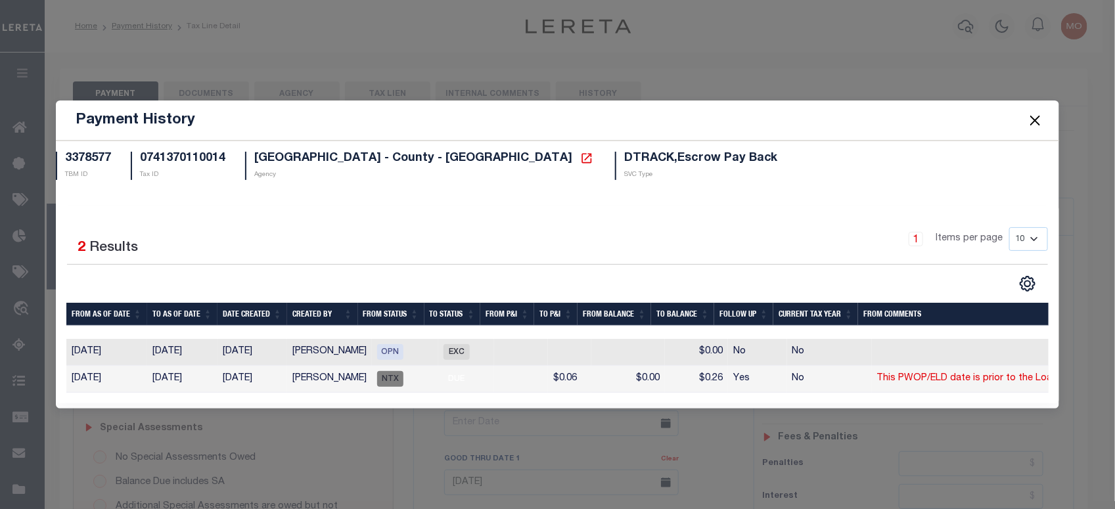
click at [1026, 114] on button "Close" at bounding box center [1034, 120] width 17 height 17
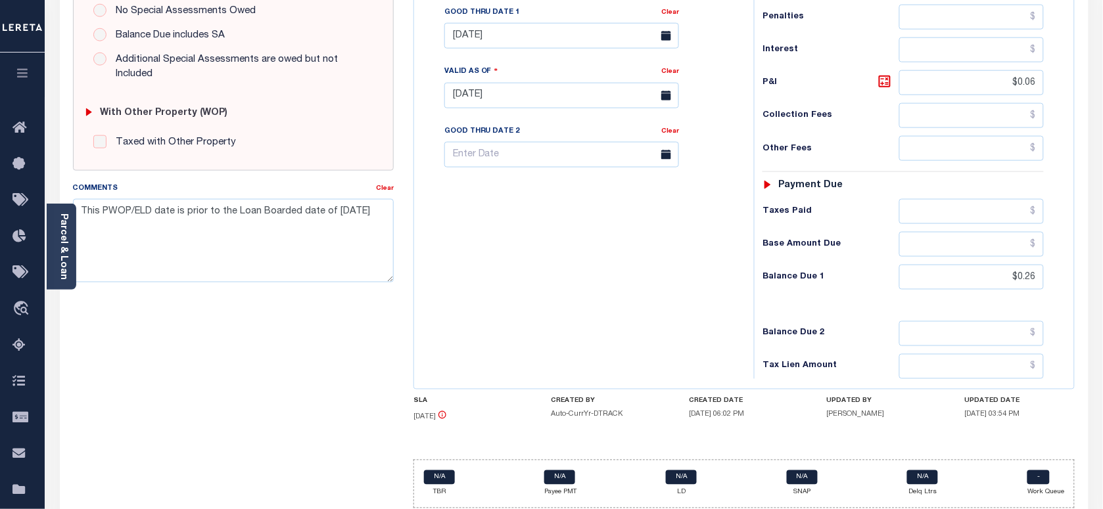
scroll to position [467, 0]
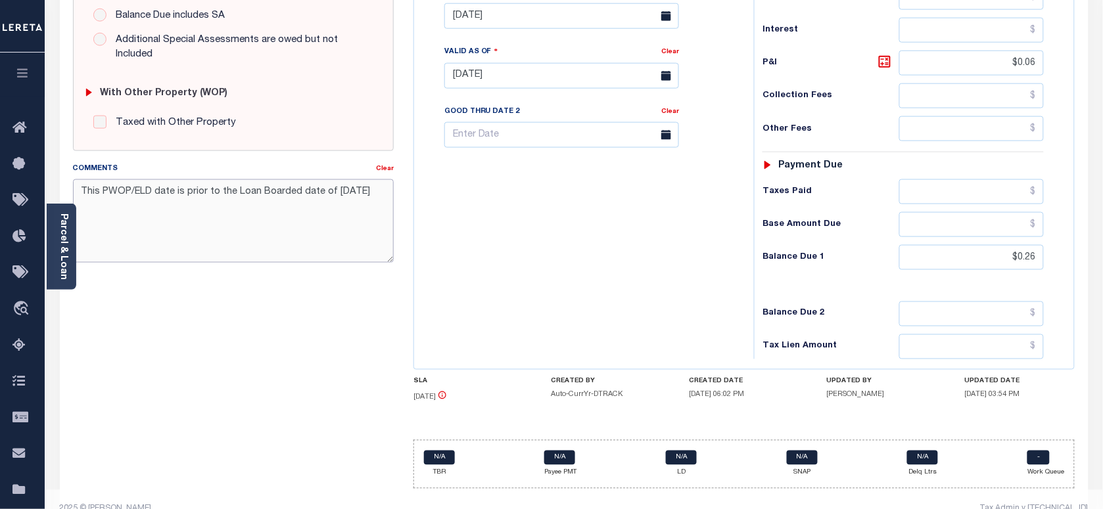
drag, startPoint x: 216, startPoint y: 224, endPoint x: 588, endPoint y: 283, distance: 377.1
click at [363, 254] on textarea "This PWOP/ELD date is prior to the Loan Boarded date of 09/24/2024" at bounding box center [233, 220] width 321 height 83
drag, startPoint x: 669, startPoint y: 279, endPoint x: 655, endPoint y: 277, distance: 14.0
click at [667, 278] on div "Tax Bill No Multiple Payment Option Payment Plan Clear" at bounding box center [580, 69] width 327 height 580
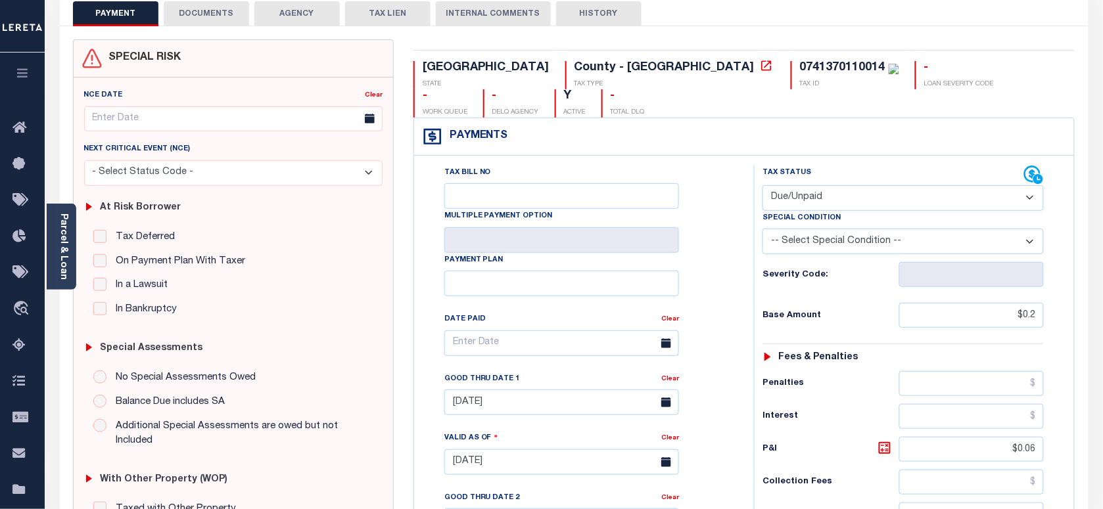
scroll to position [56, 0]
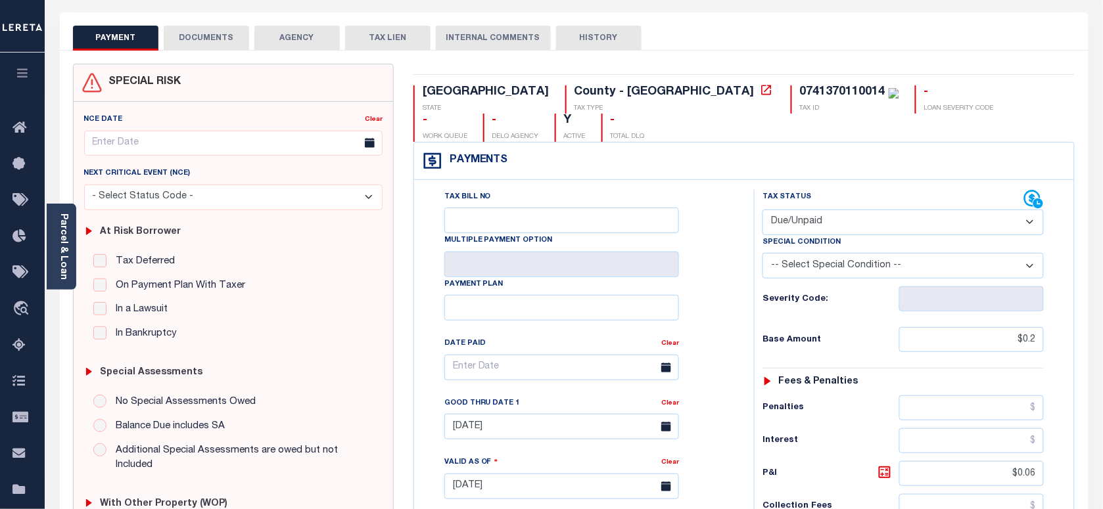
click at [907, 210] on select "- Select Status Code - Open Due/Unpaid Paid Incomplete No Tax Due Internal Refu…" at bounding box center [902, 223] width 281 height 26
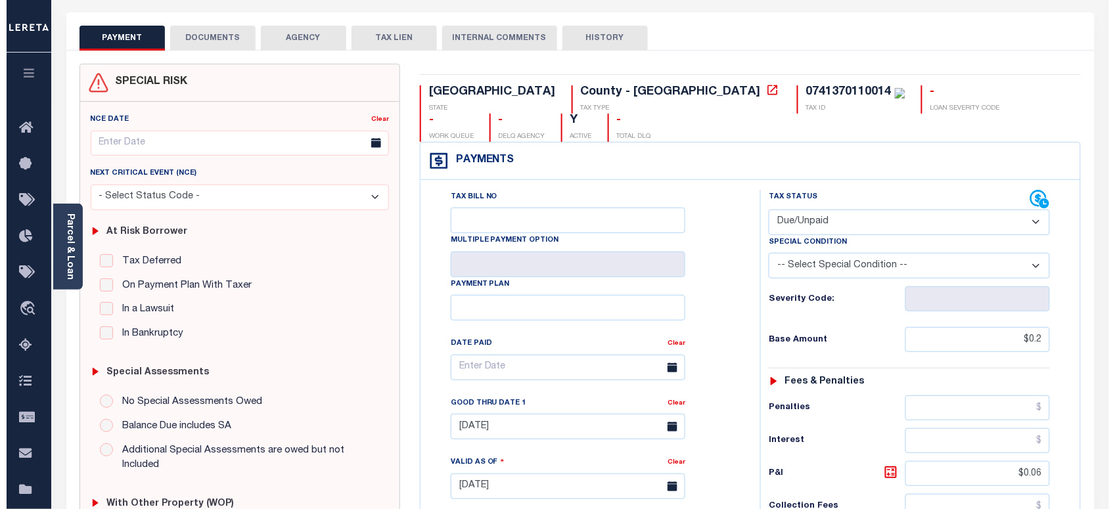
scroll to position [0, 0]
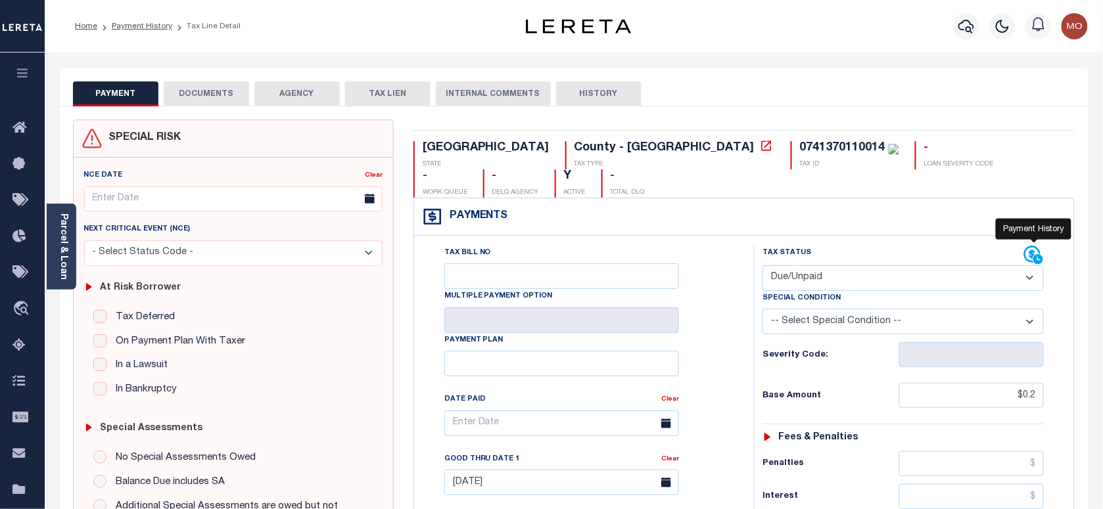
click at [1036, 246] on icon at bounding box center [1034, 256] width 20 height 20
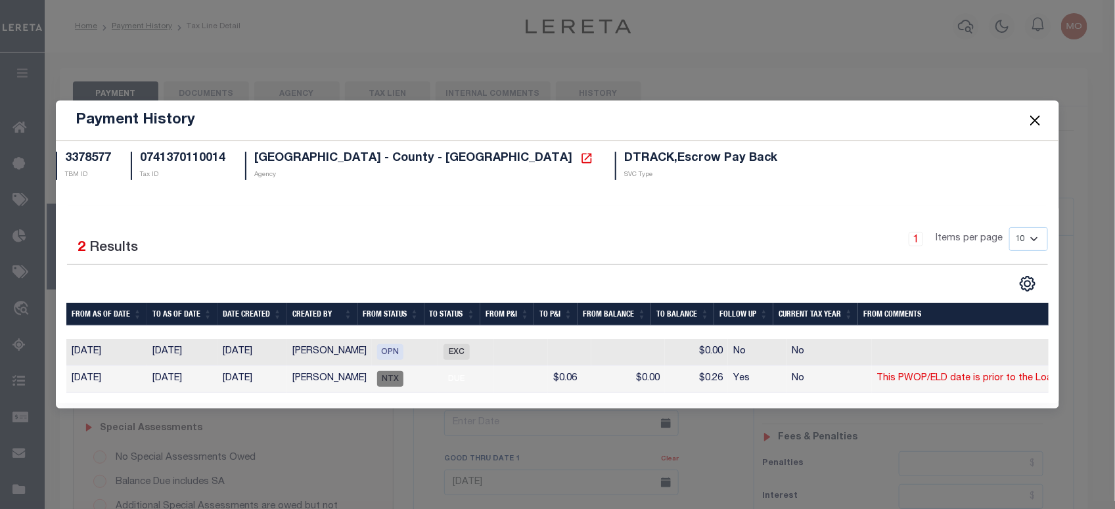
click at [1036, 120] on button "Close" at bounding box center [1034, 120] width 17 height 17
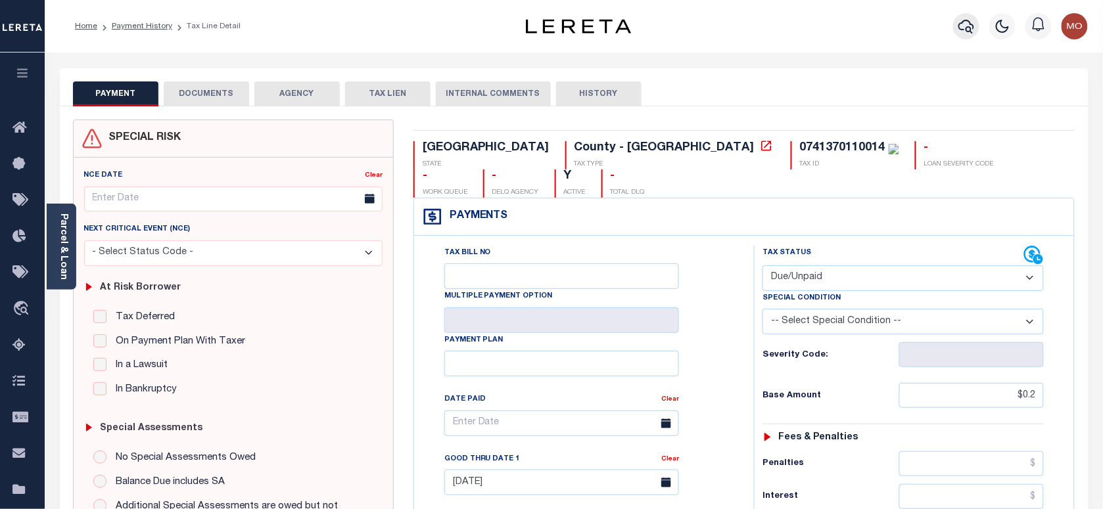
click at [958, 30] on icon "button" at bounding box center [966, 26] width 16 height 16
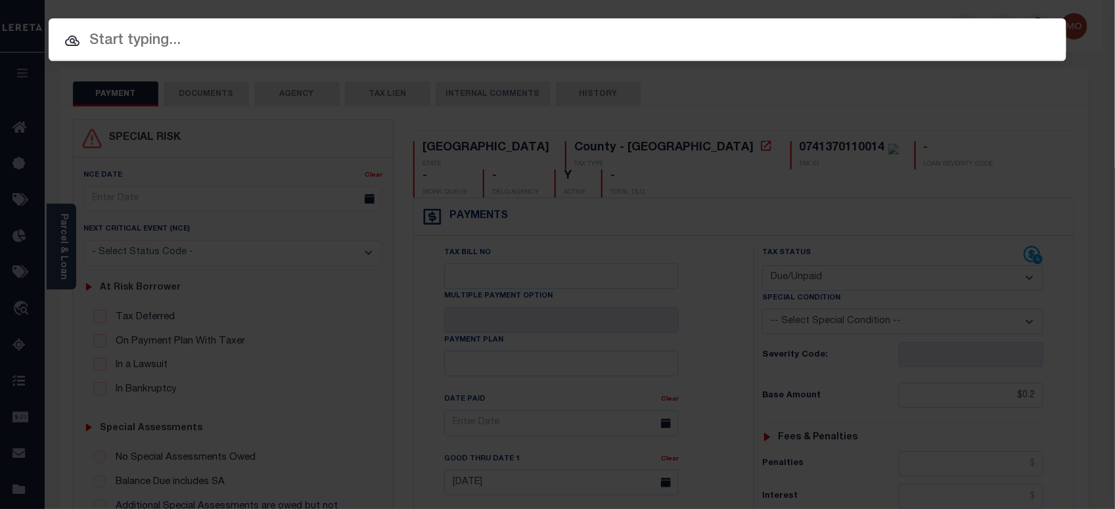
click at [163, 39] on input "text" at bounding box center [558, 41] width 1018 height 23
paste input "10194207"
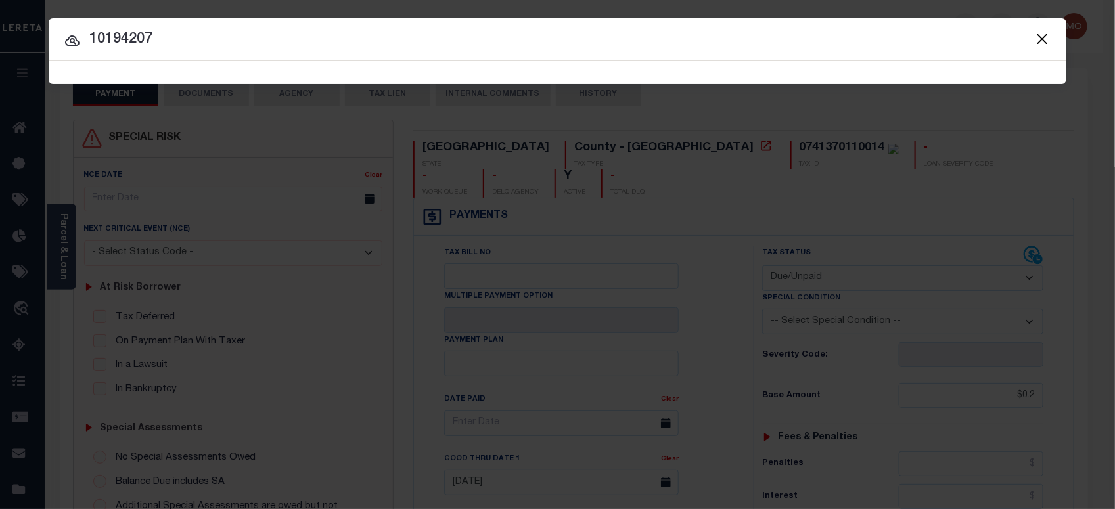
type input "10194207"
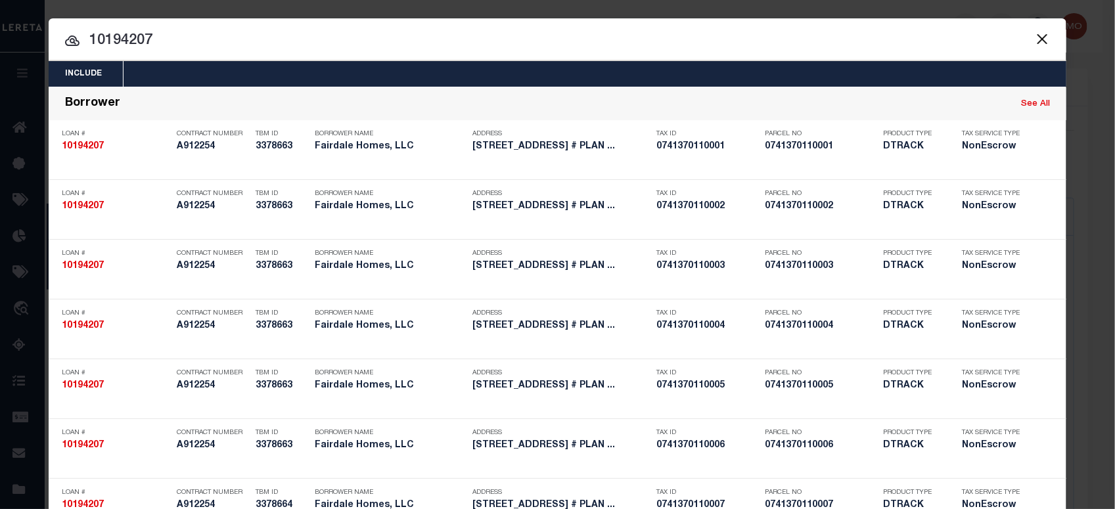
click at [173, 35] on input "10194207" at bounding box center [558, 41] width 1018 height 23
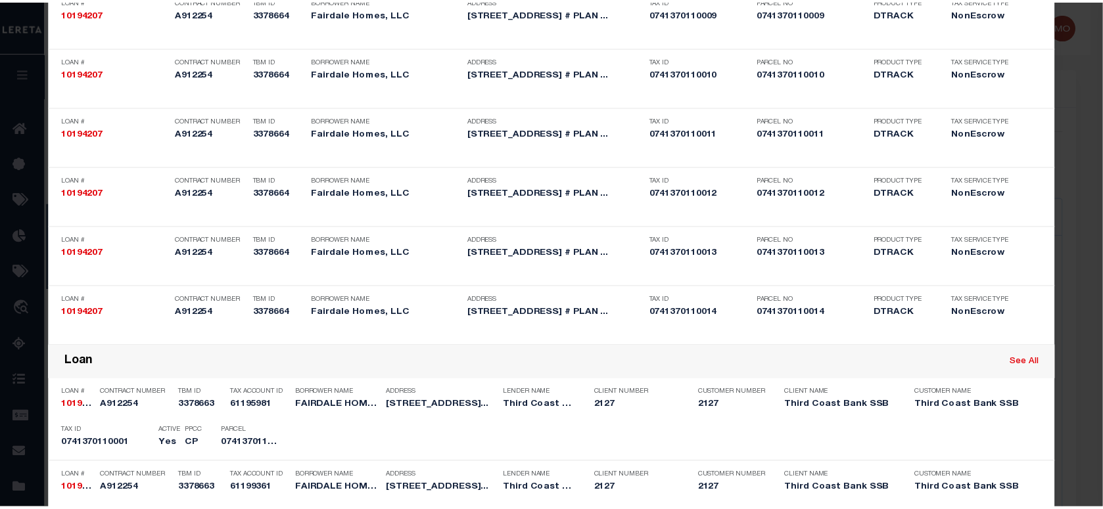
scroll to position [1805, 0]
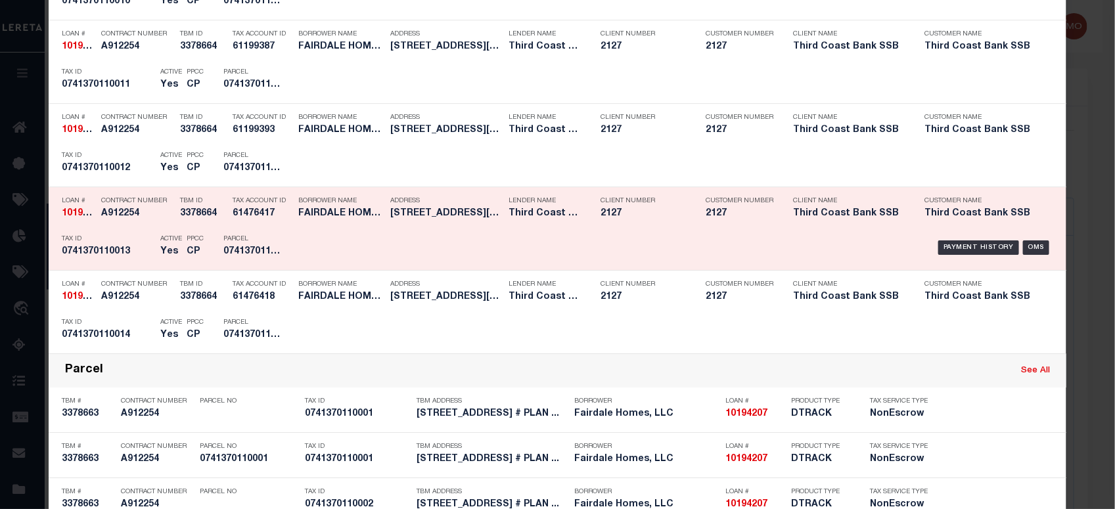
click at [325, 240] on div "Payment History OMS" at bounding box center [677, 248] width 751 height 38
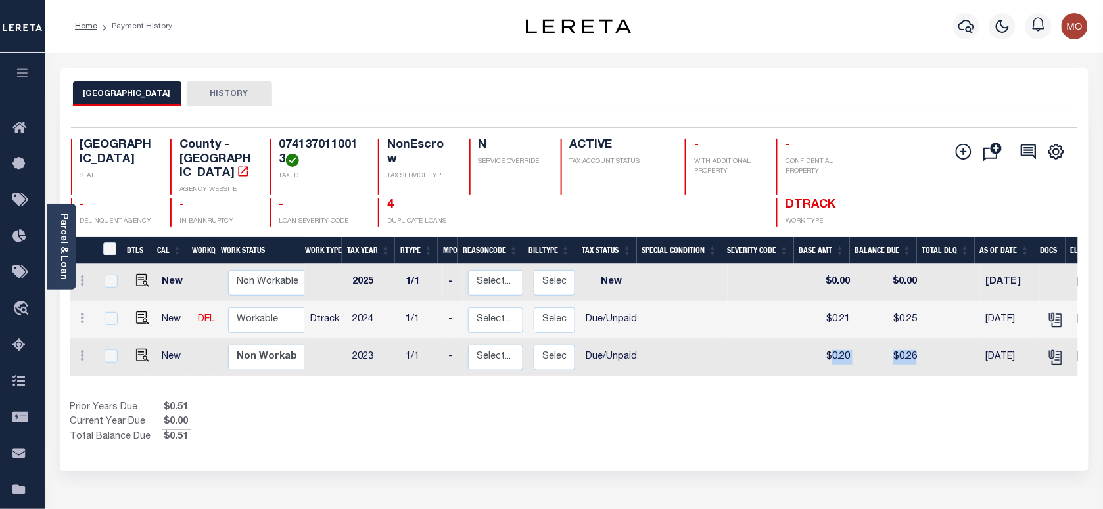
drag, startPoint x: 827, startPoint y: 348, endPoint x: 915, endPoint y: 365, distance: 90.2
click at [915, 365] on tr "New Non Workable Workable 2023 1/1 - Select... Payment Reversal Taxable Value C…" at bounding box center [710, 357] width 1280 height 37
click at [388, 199] on link "4" at bounding box center [390, 205] width 7 height 12
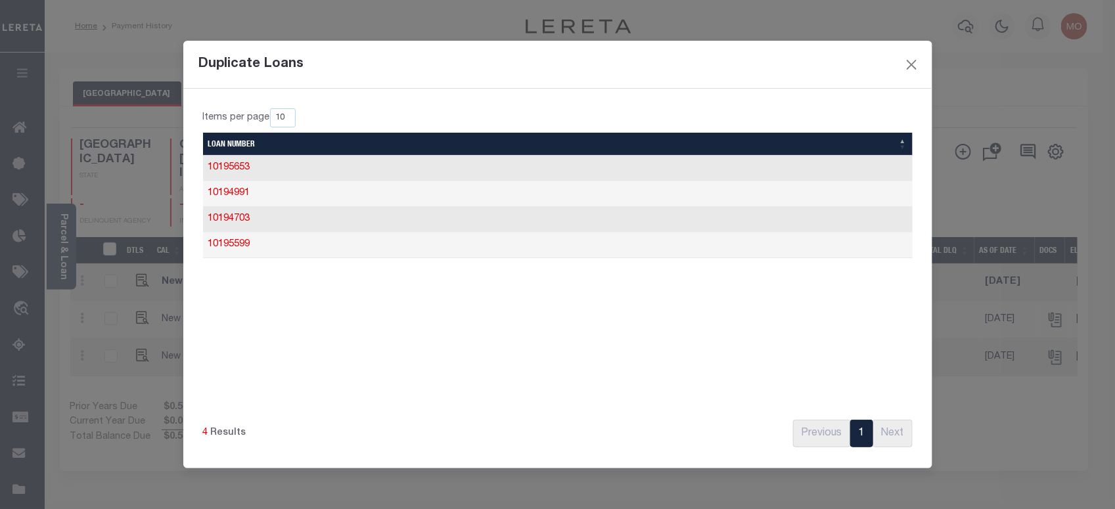
click at [921, 62] on div "Duplicate Loans" at bounding box center [557, 65] width 749 height 48
click at [913, 63] on button "Close" at bounding box center [911, 64] width 17 height 17
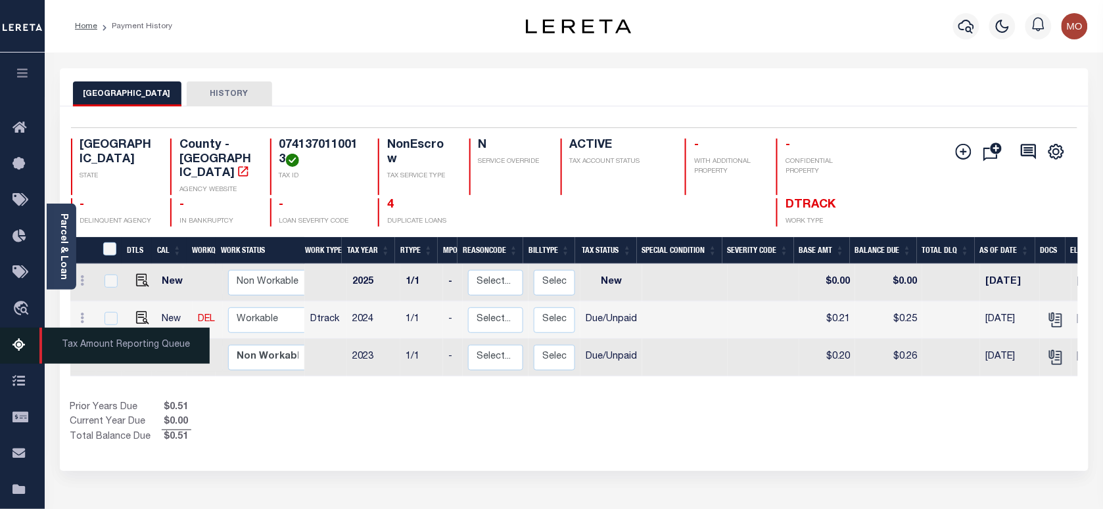
click at [14, 352] on icon at bounding box center [22, 346] width 21 height 16
